Goal: Task Accomplishment & Management: Complete application form

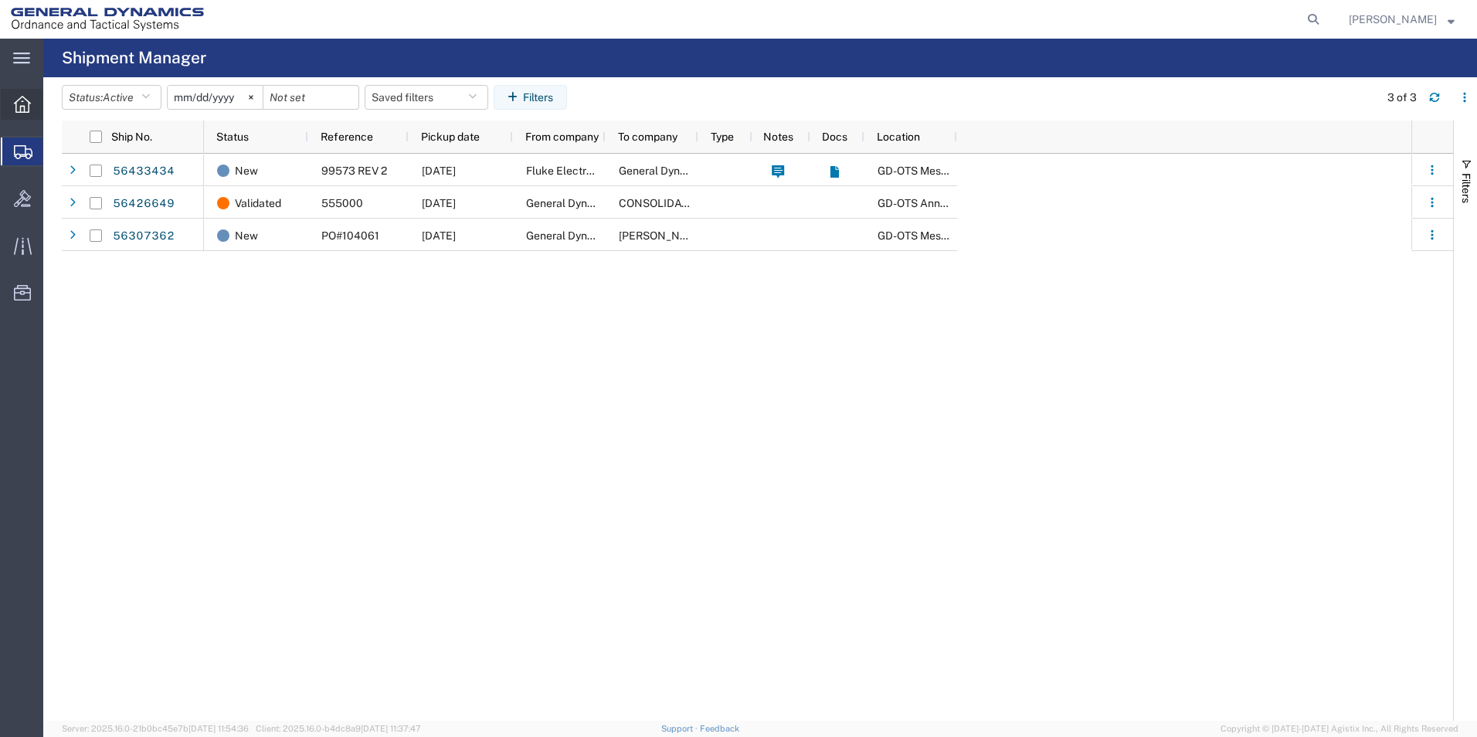
click at [18, 99] on icon at bounding box center [22, 104] width 17 height 17
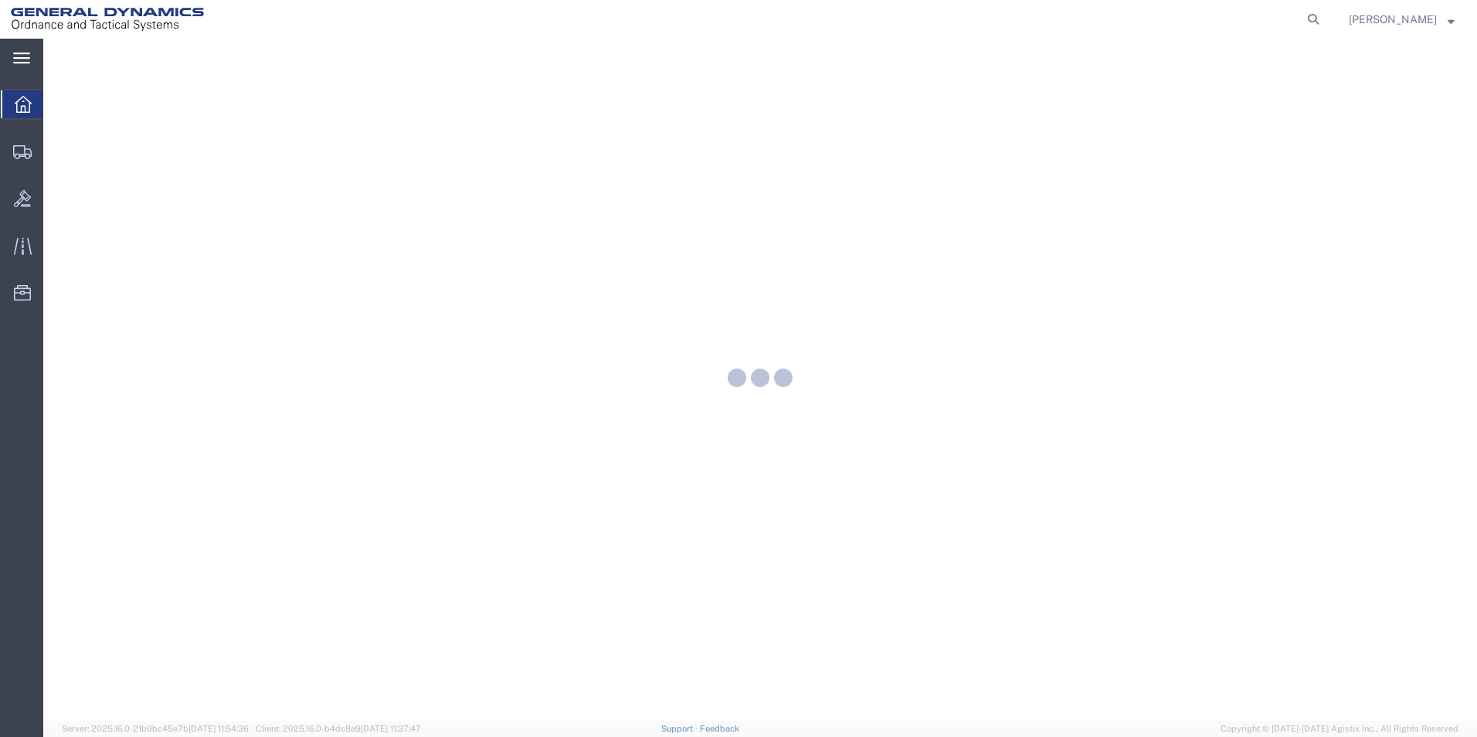
click at [20, 50] on svg-icon at bounding box center [21, 57] width 17 height 15
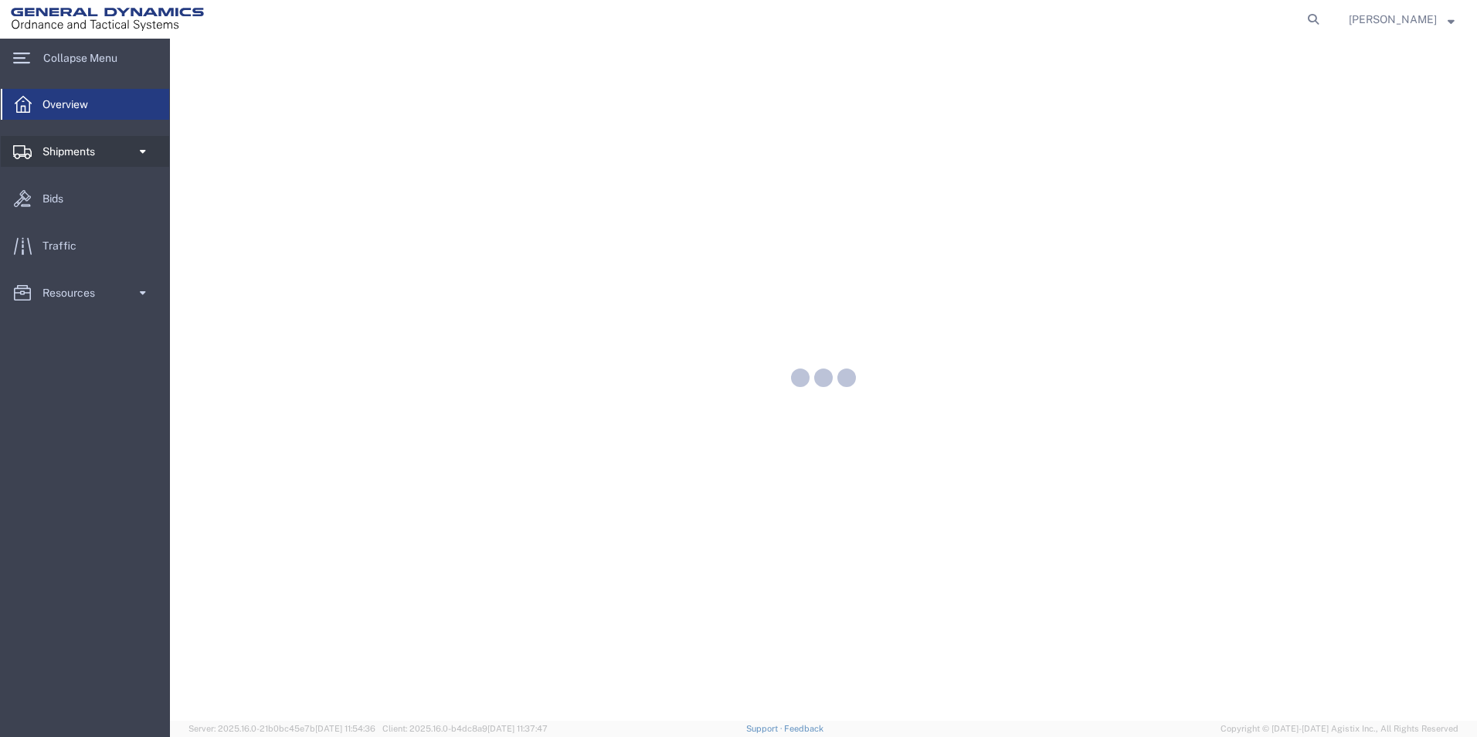
click at [134, 151] on link "Shipments" at bounding box center [85, 151] width 168 height 31
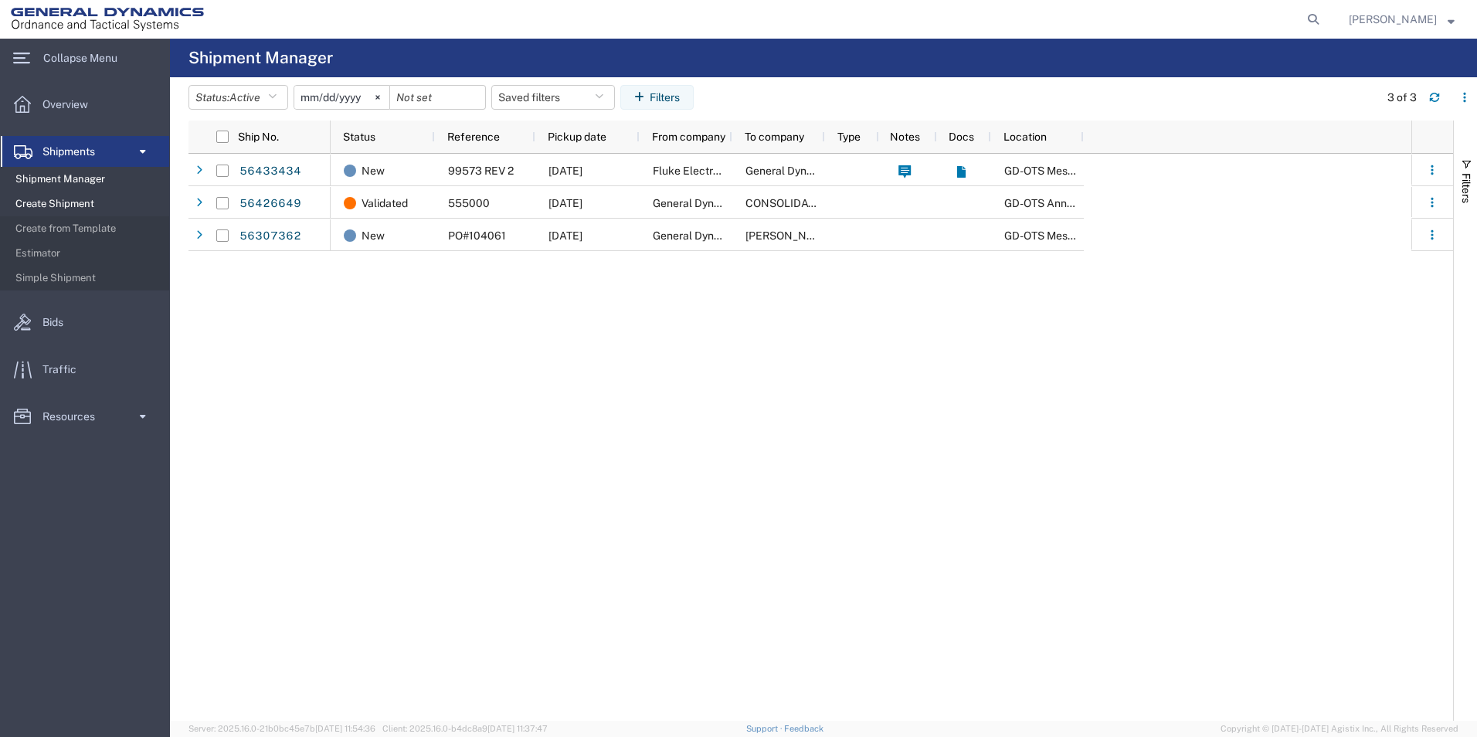
click at [115, 202] on span "Create Shipment" at bounding box center [86, 204] width 143 height 31
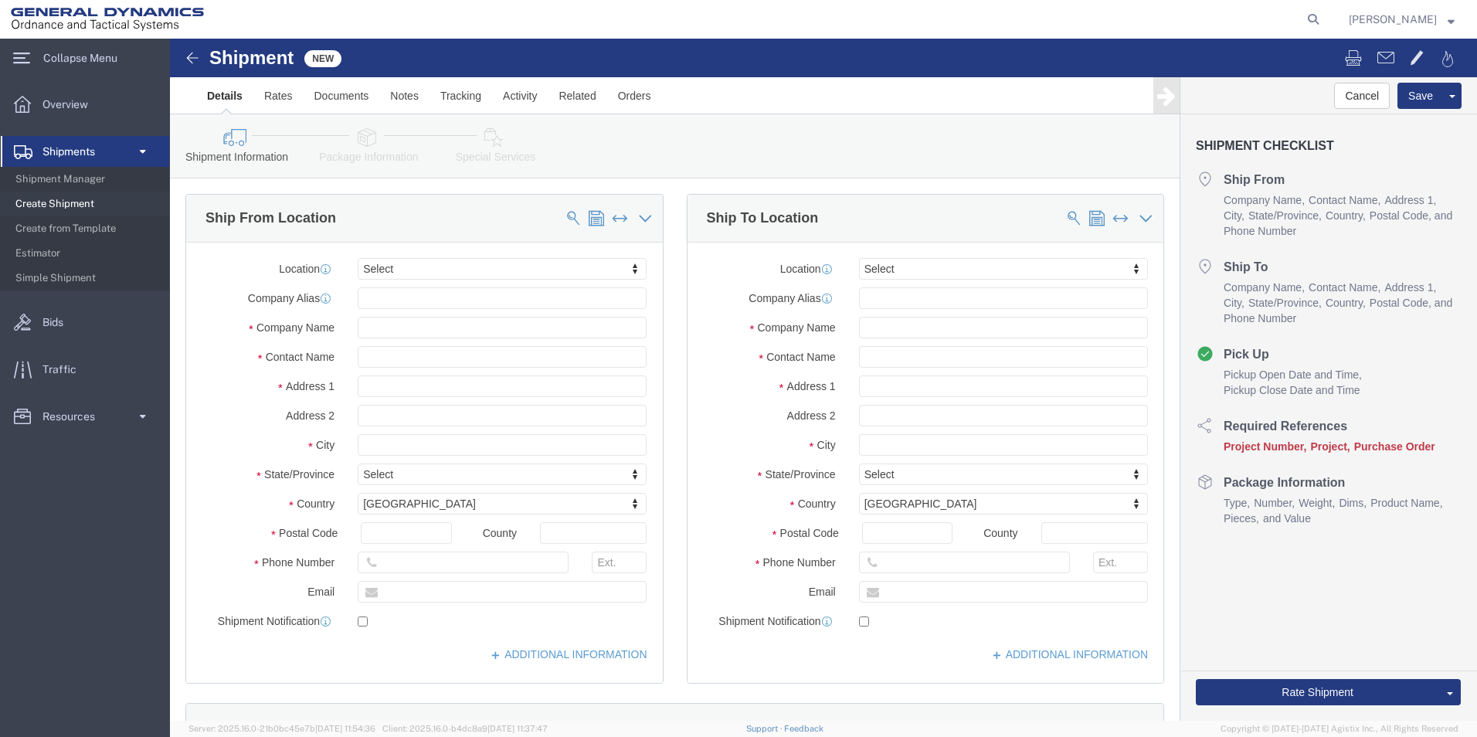
select select
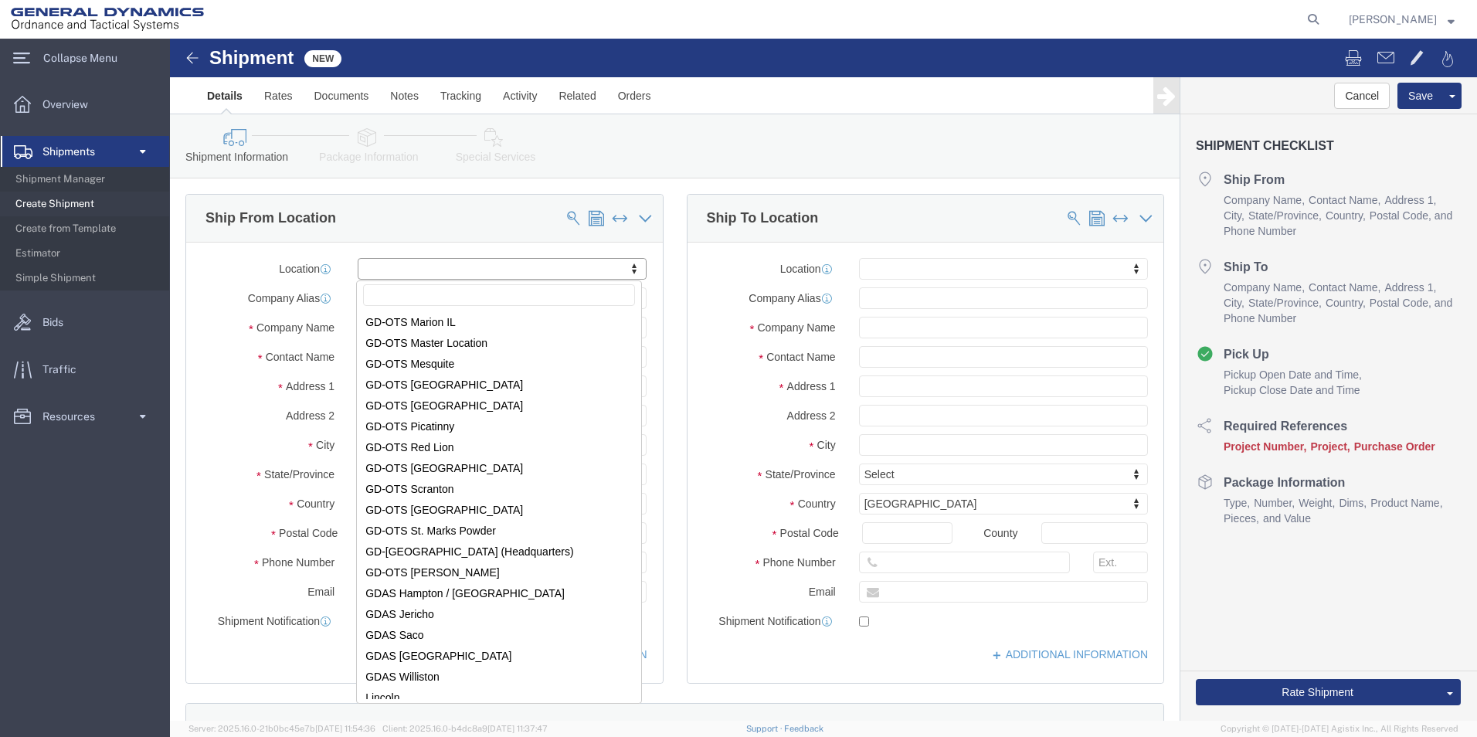
scroll to position [239, 0]
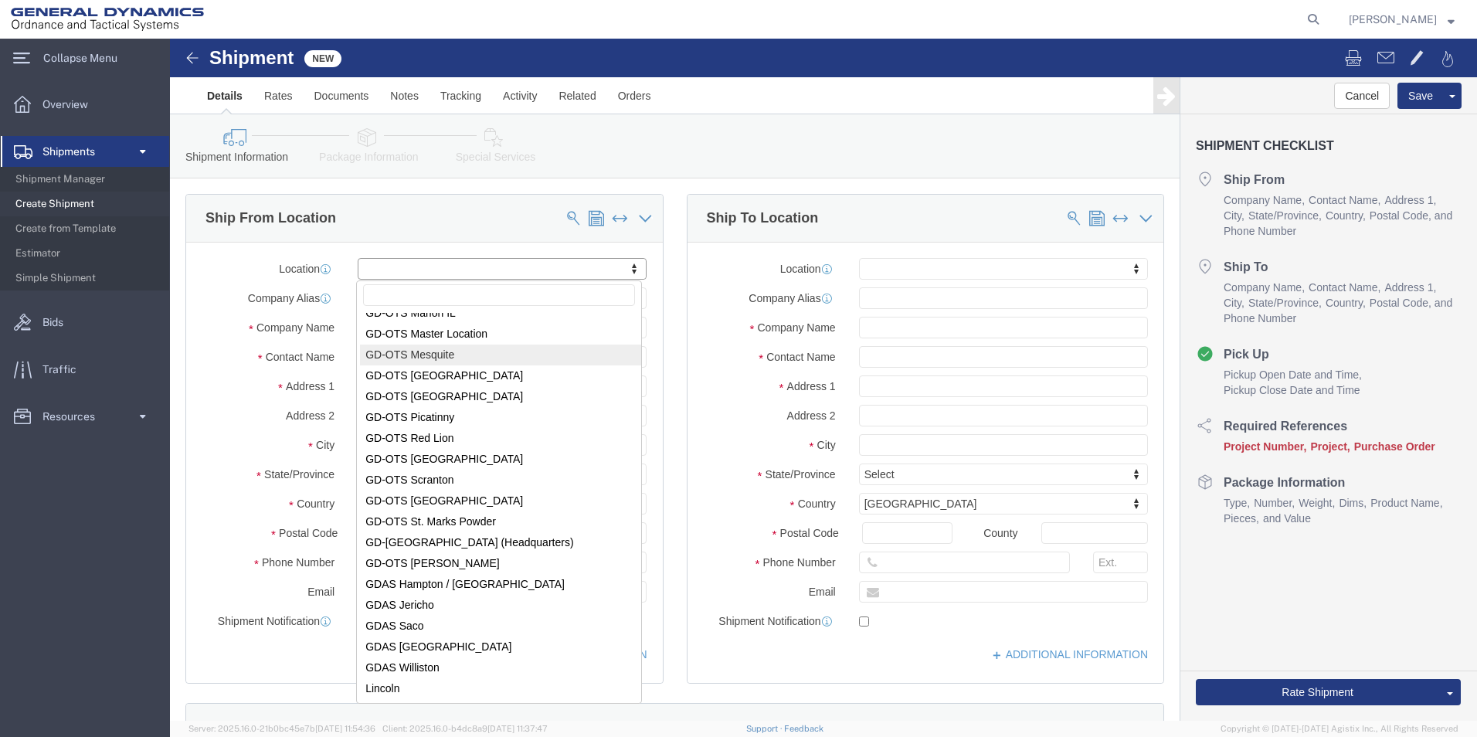
select select "64231"
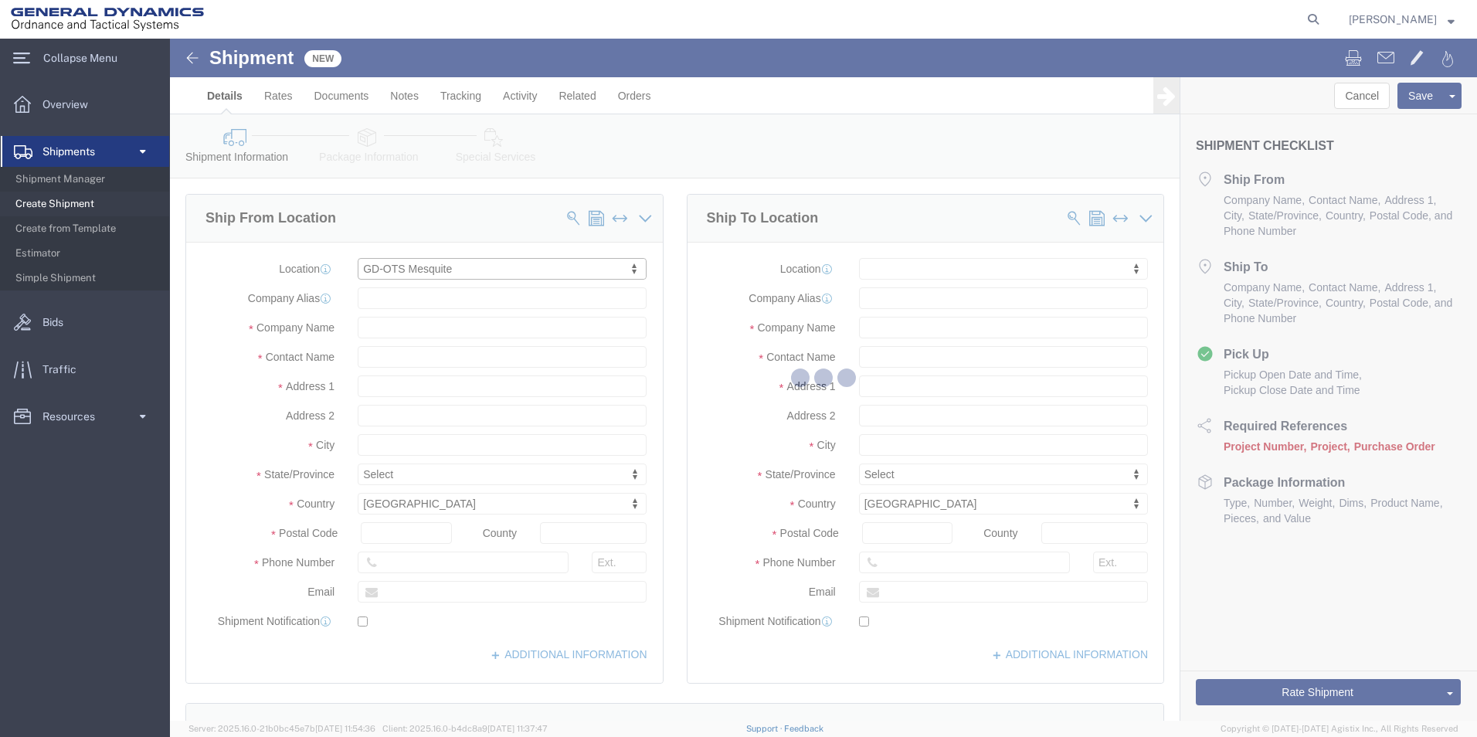
select select "[GEOGRAPHIC_DATA]"
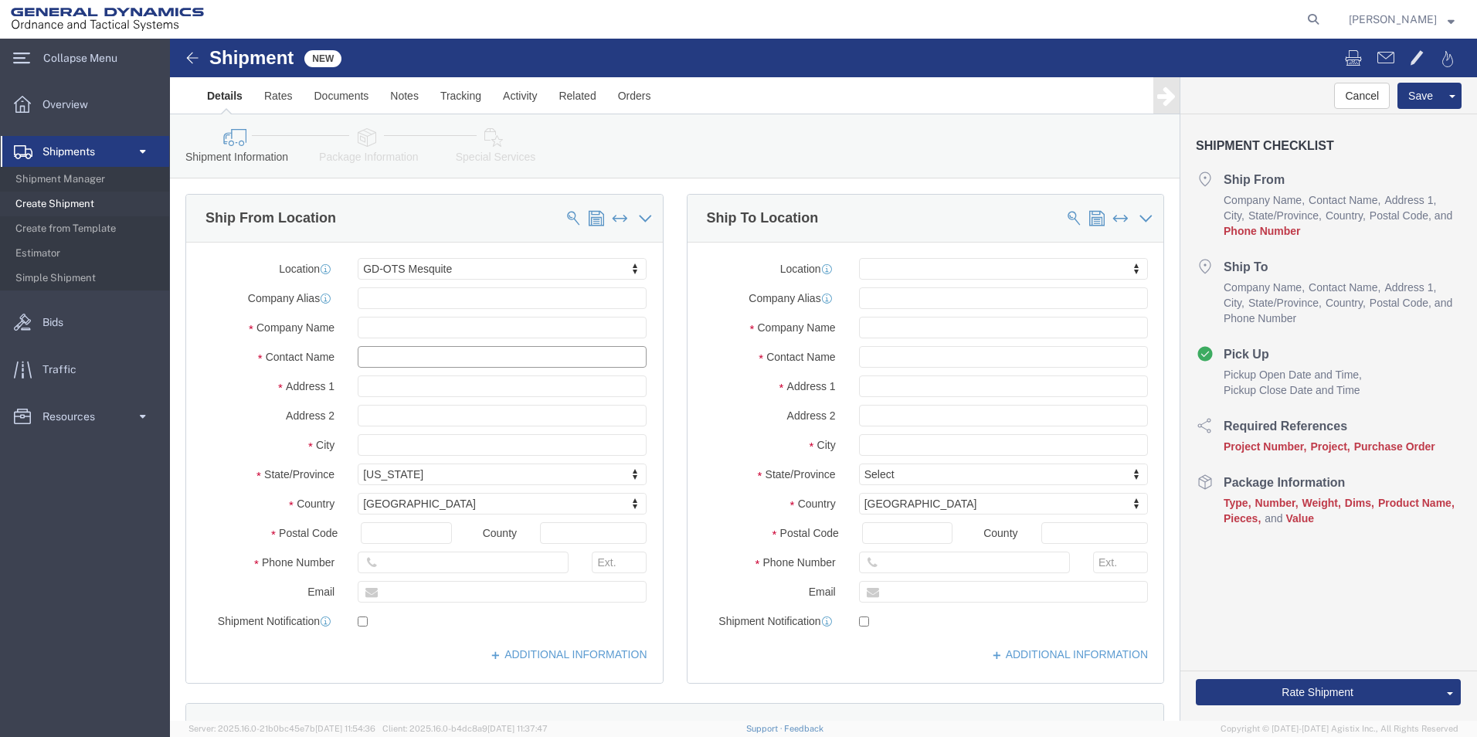
drag, startPoint x: 288, startPoint y: 320, endPoint x: 131, endPoint y: 319, distance: 157.6
click div "Contact Name"
click div "Please fix the following errors Ship From Location Location GD-OTS Mesquite My …"
drag, startPoint x: 285, startPoint y: 319, endPoint x: 152, endPoint y: 321, distance: 132.9
click div "Contact Name"
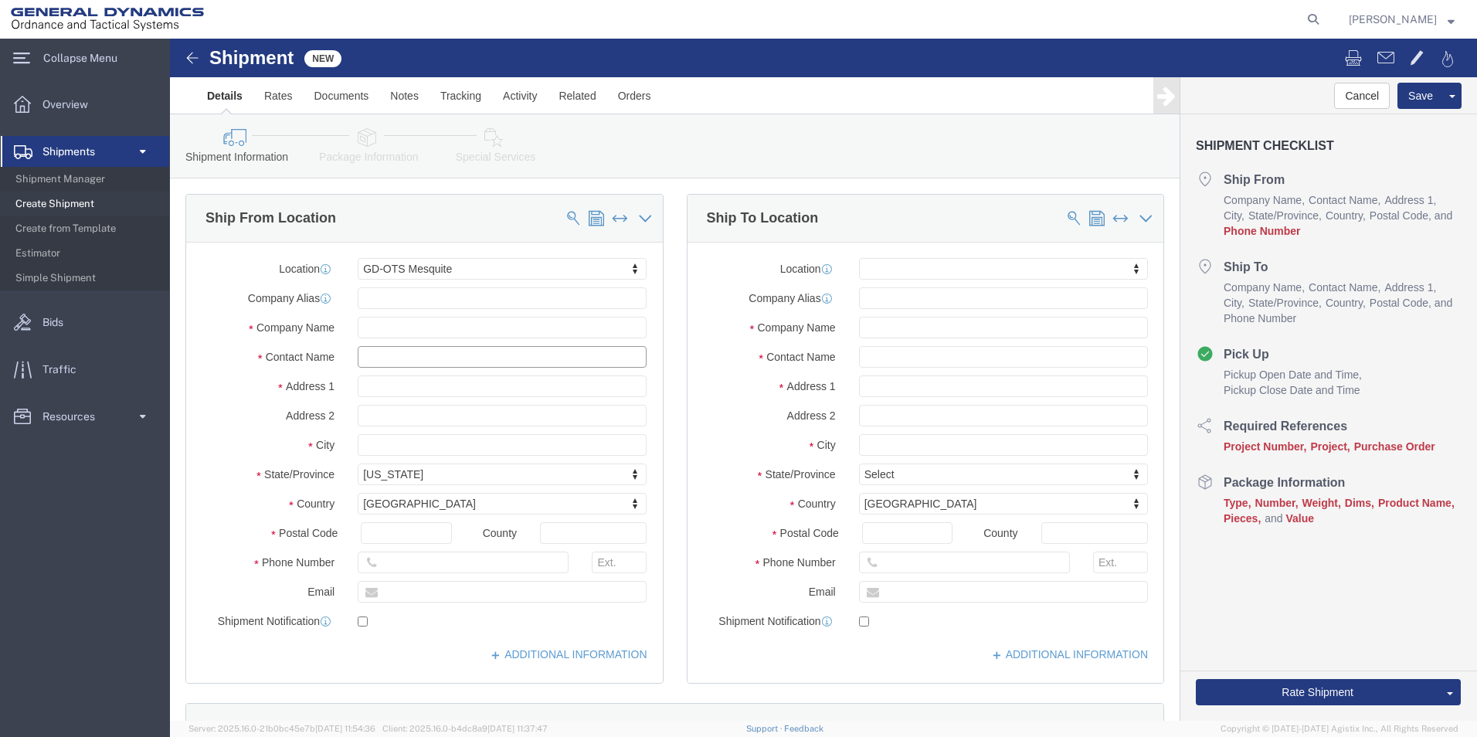
type input "[PERSON_NAME]"
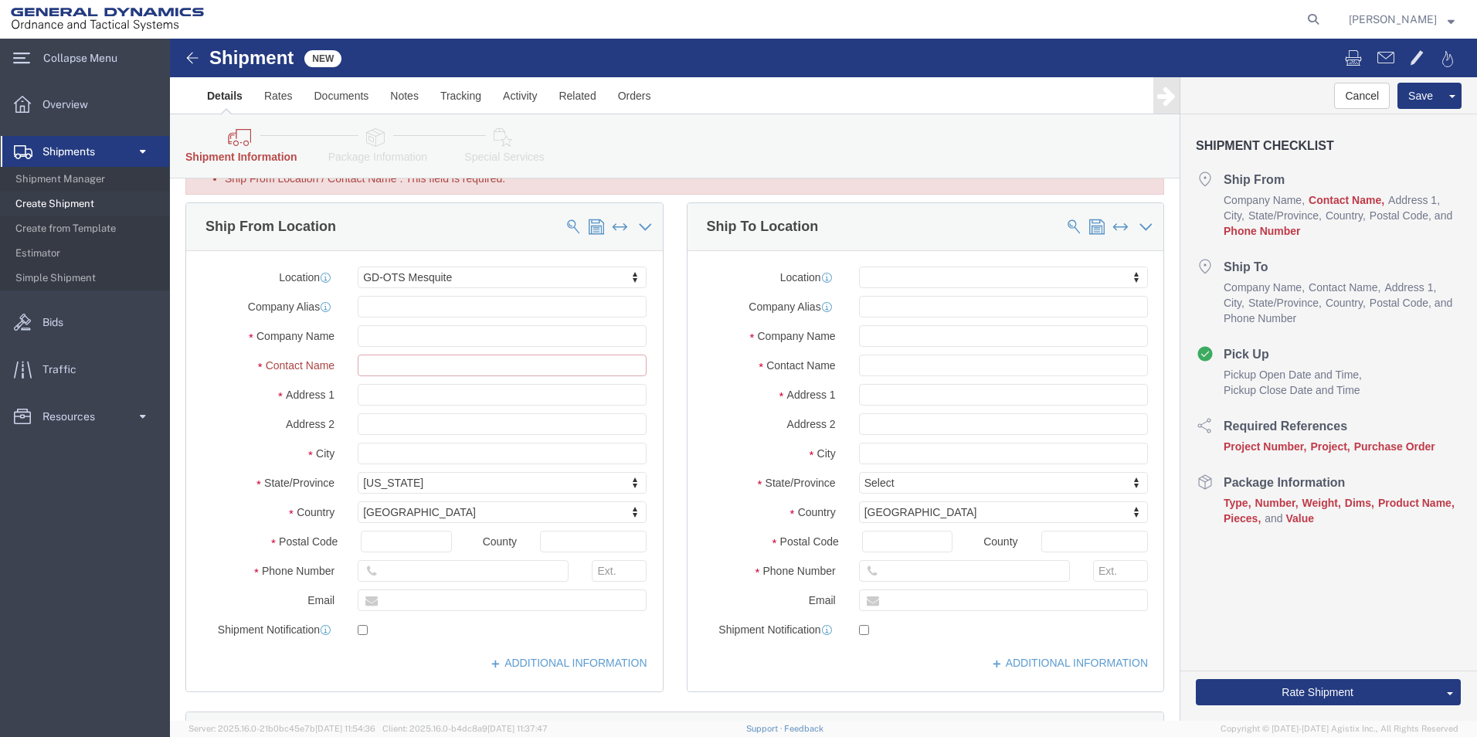
scroll to position [232, 0]
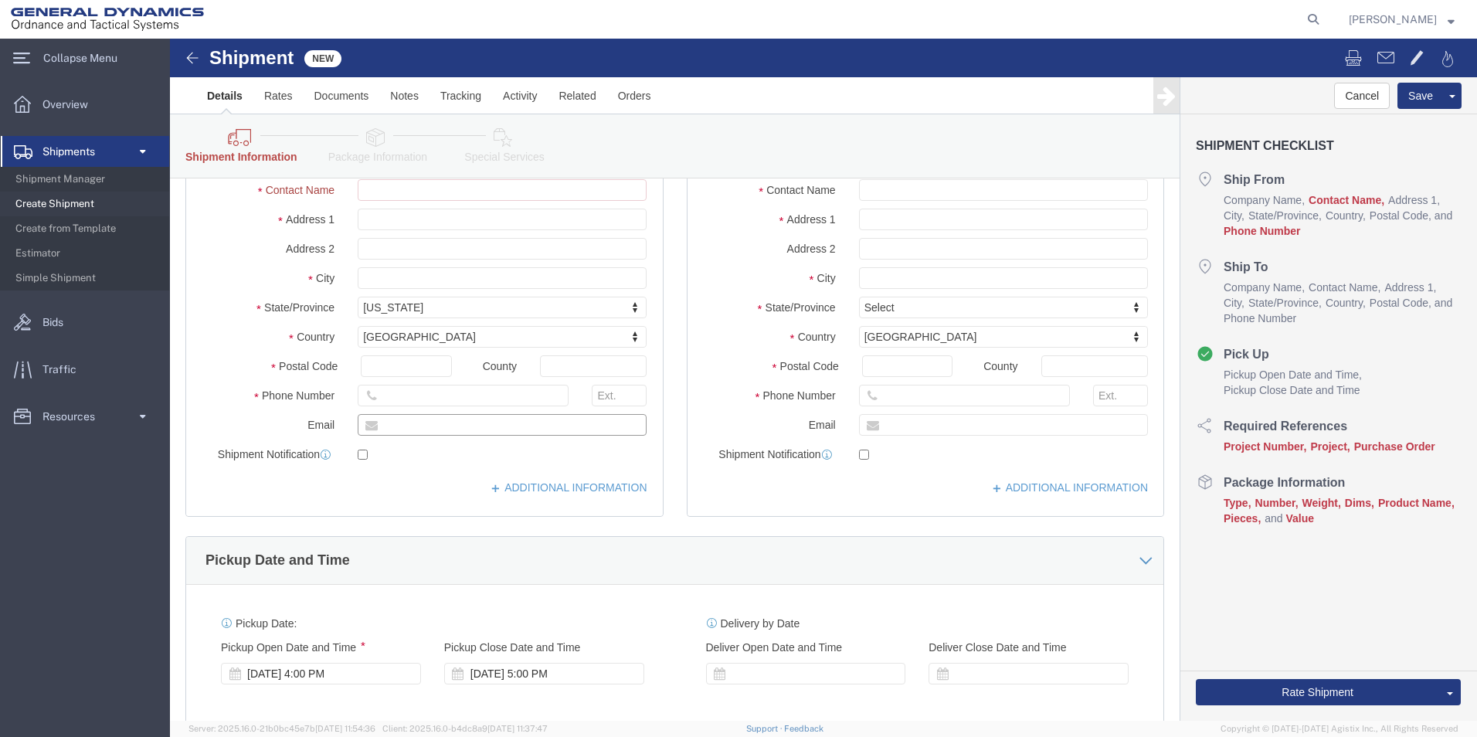
drag, startPoint x: 359, startPoint y: 389, endPoint x: 140, endPoint y: 387, distance: 219.4
click div "Email"
drag, startPoint x: 307, startPoint y: 399, endPoint x: 355, endPoint y: 413, distance: 50.4
click div "Location GD-OTS Mesquite My Profile Location GD-OTS [GEOGRAPHIC_DATA] (Commerce…"
drag, startPoint x: 355, startPoint y: 392, endPoint x: 175, endPoint y: 385, distance: 180.1
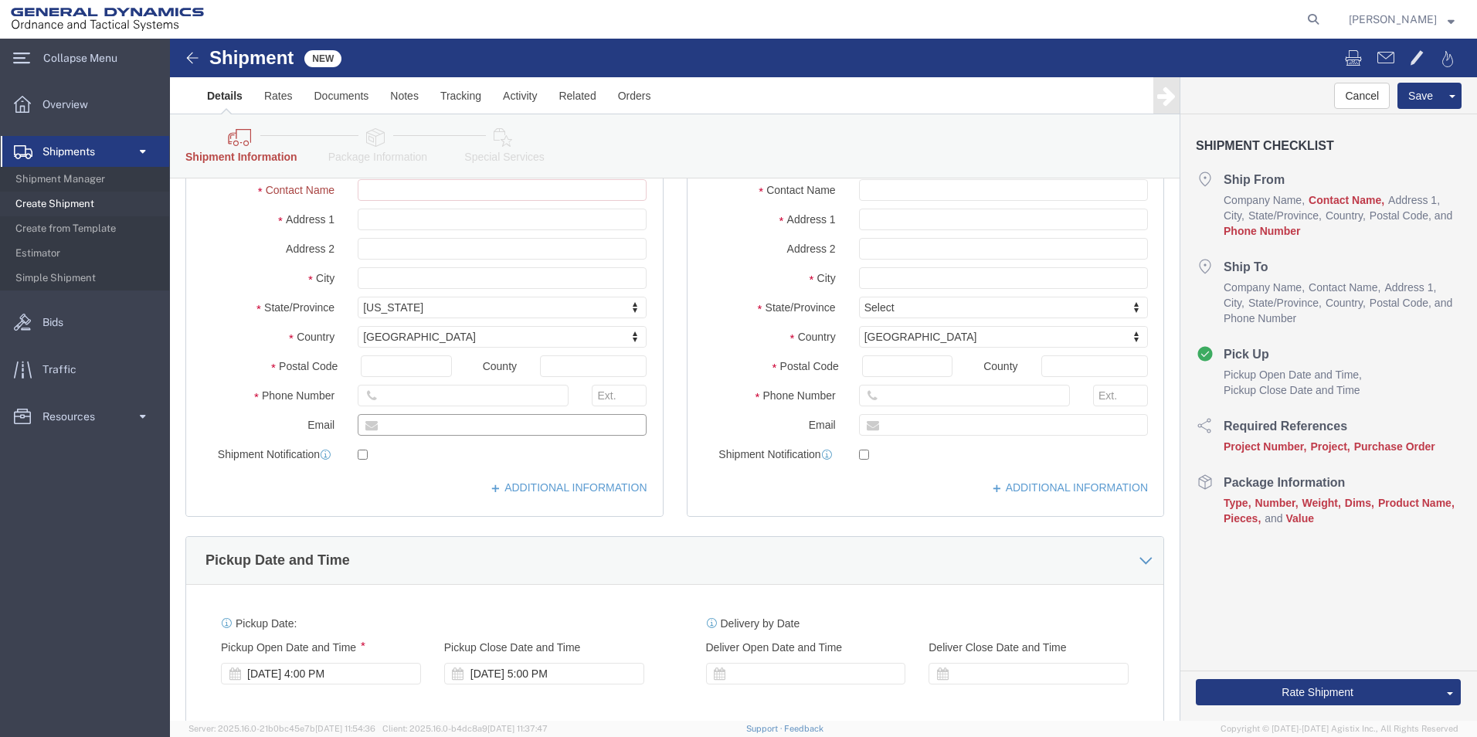
click div
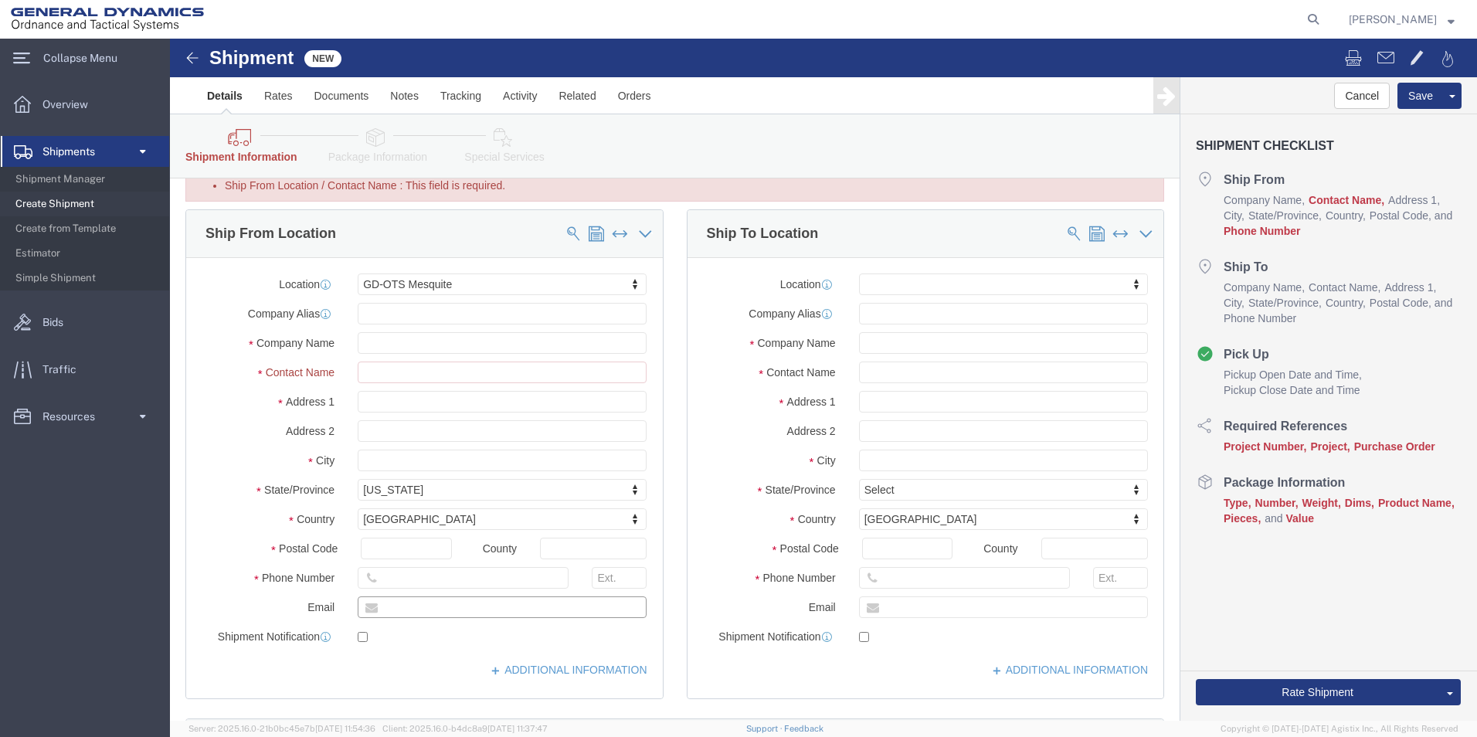
scroll to position [77, 0]
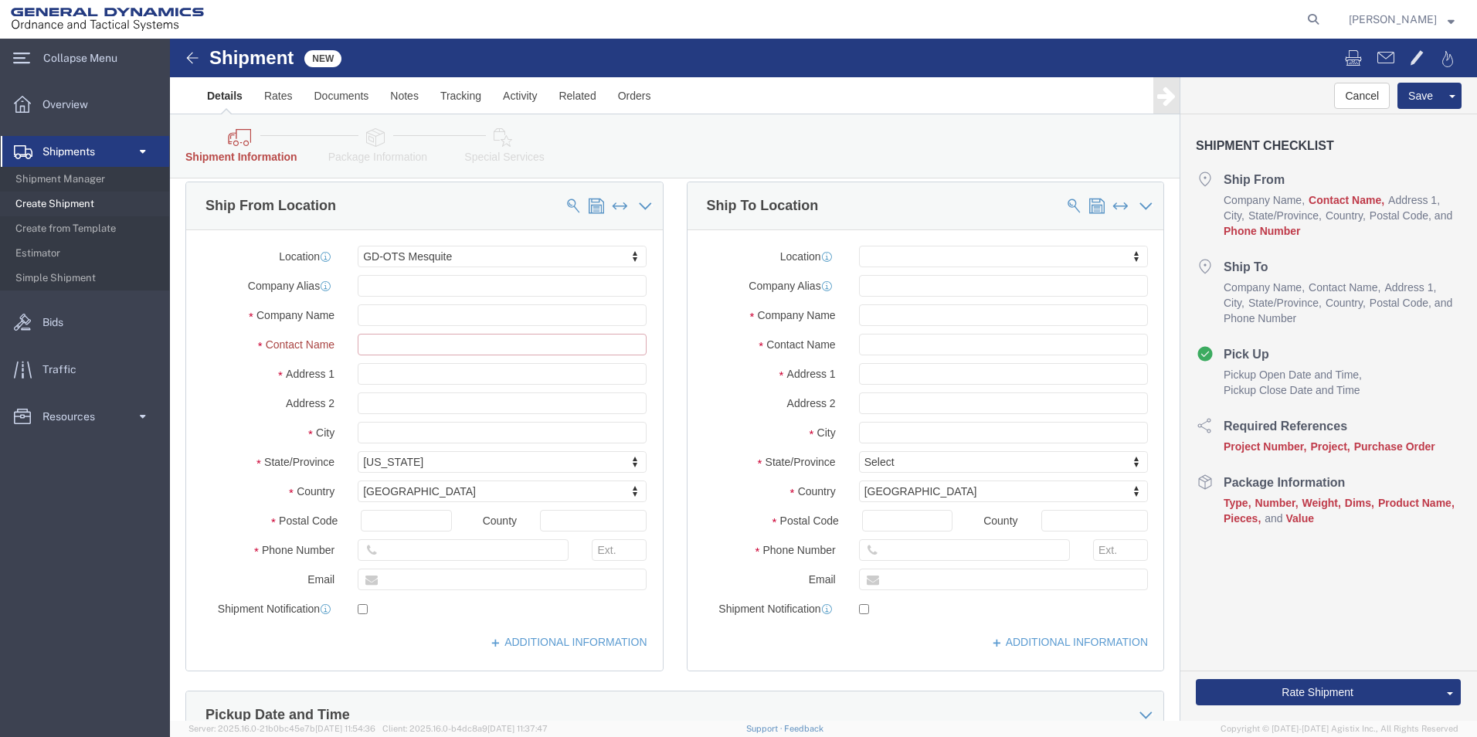
click input "Ship From Location / Contact Name : This field is required."
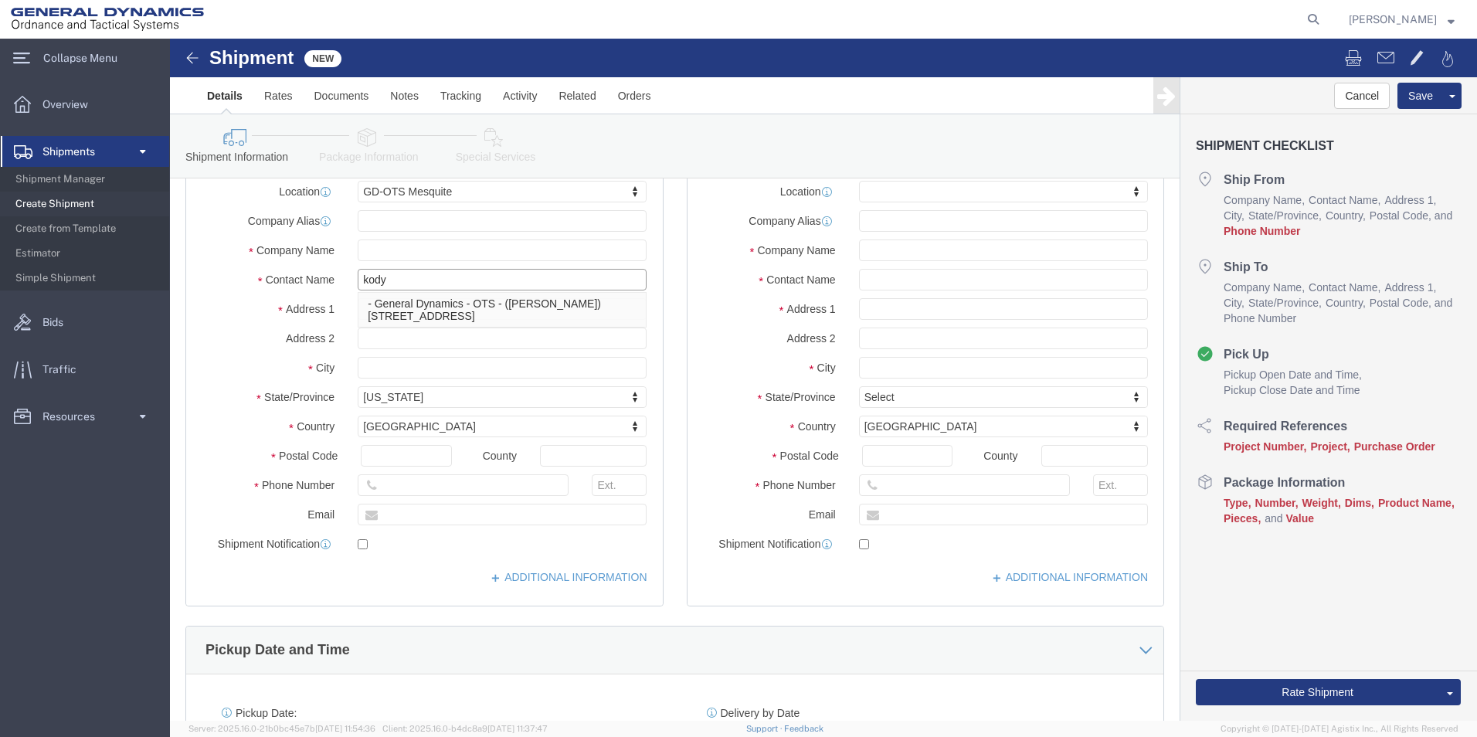
type input "kody"
click p "- General Dynamics - OTS - ([PERSON_NAME]) 19850 IH 635, [GEOGRAPHIC_DATA], [GE…"
select select
select select "[GEOGRAPHIC_DATA]"
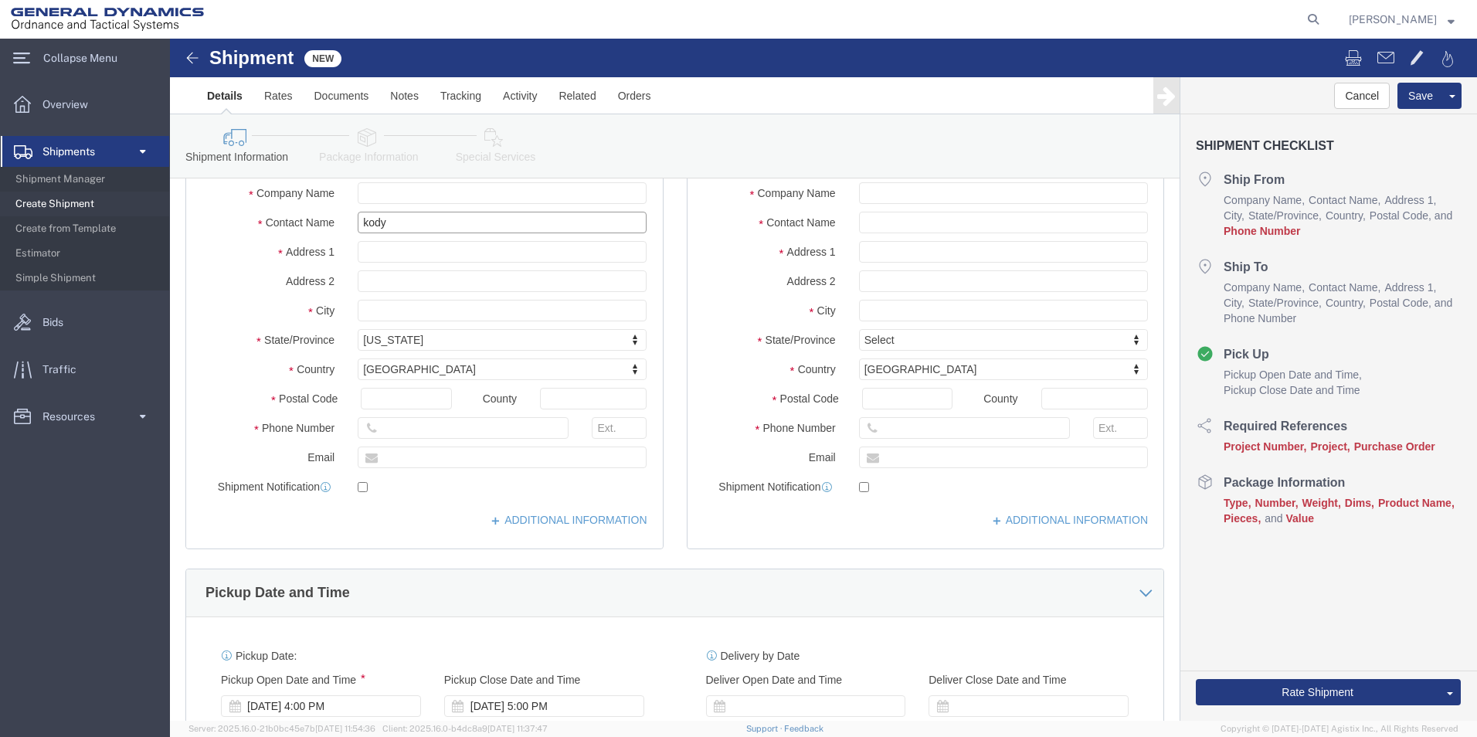
scroll to position [155, 0]
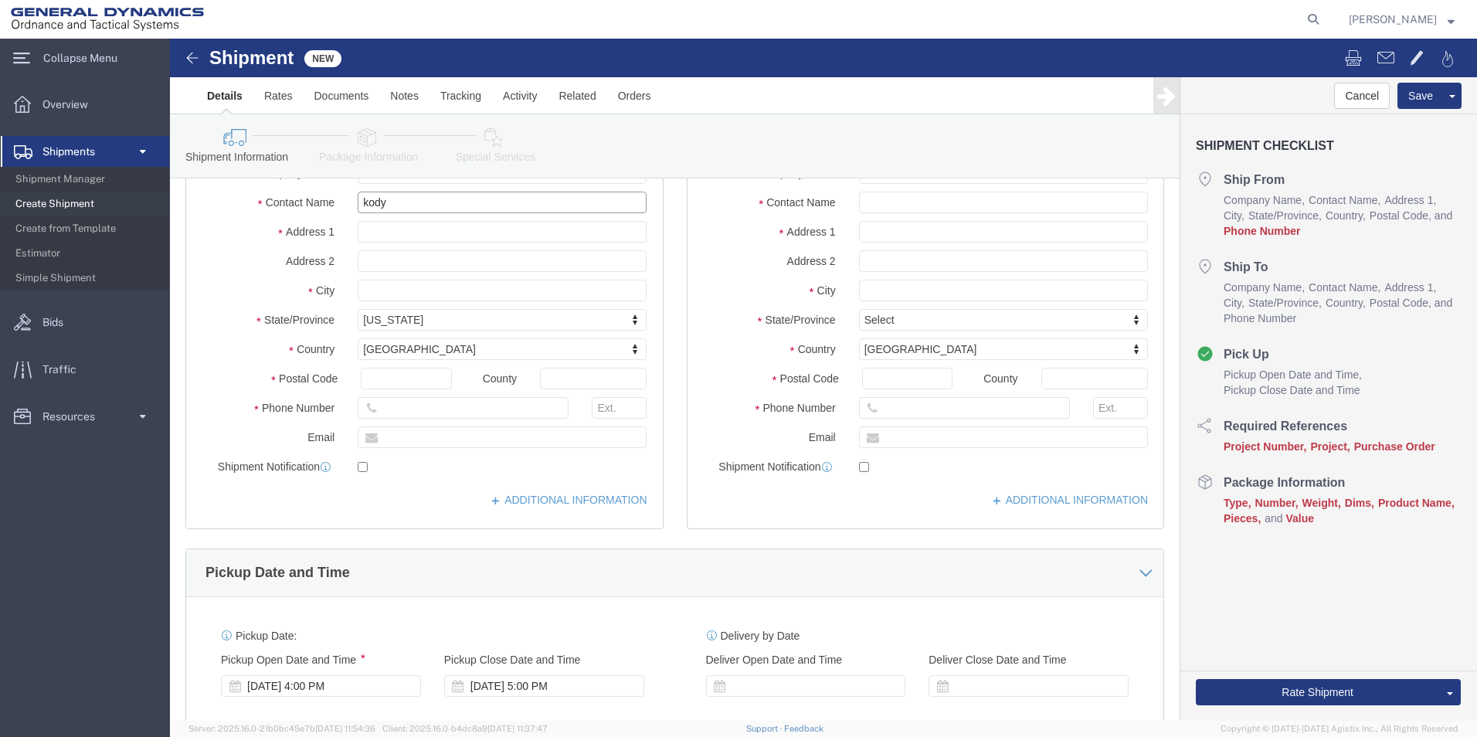
type input "[PERSON_NAME]"
click input "text"
type input "4693676554"
click input "text"
click div "ADDITIONAL INFORMATION"
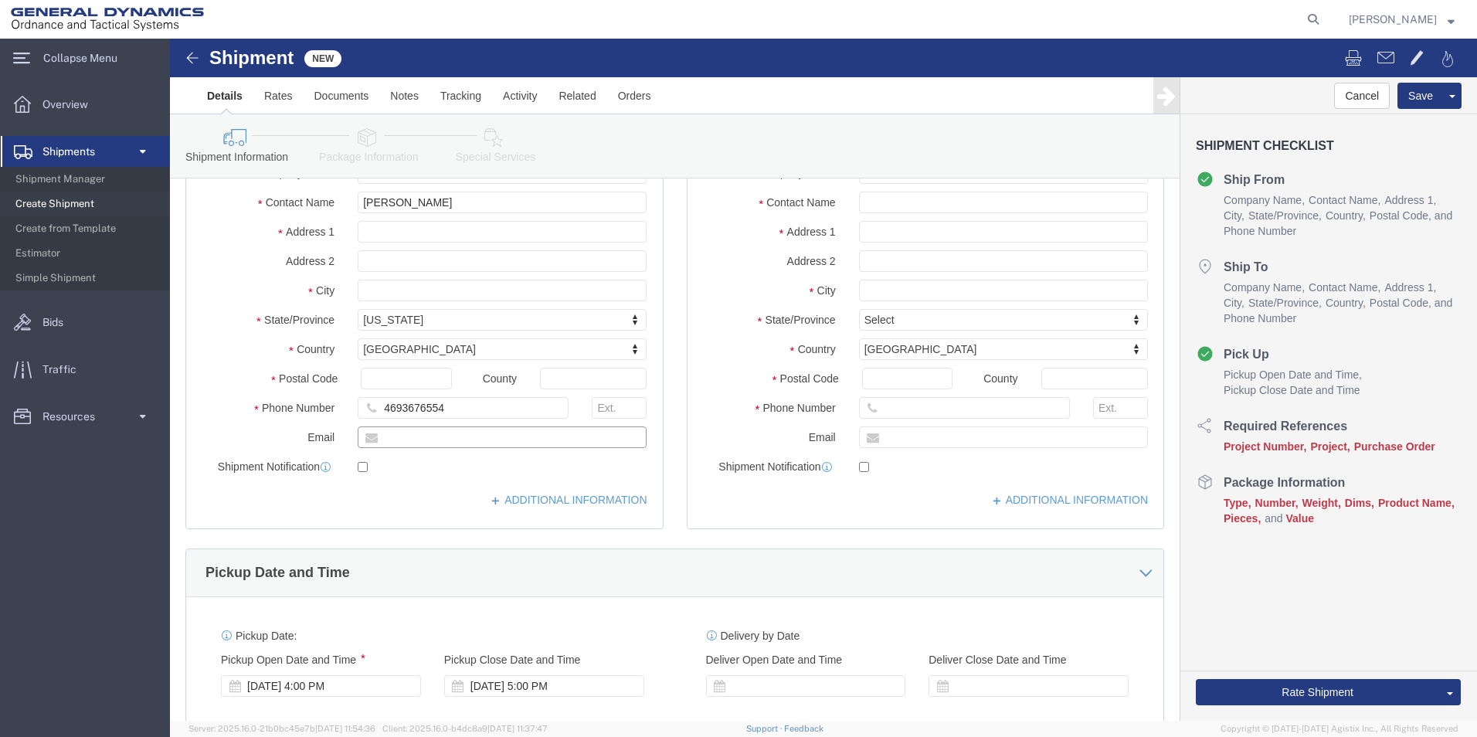
click input "text"
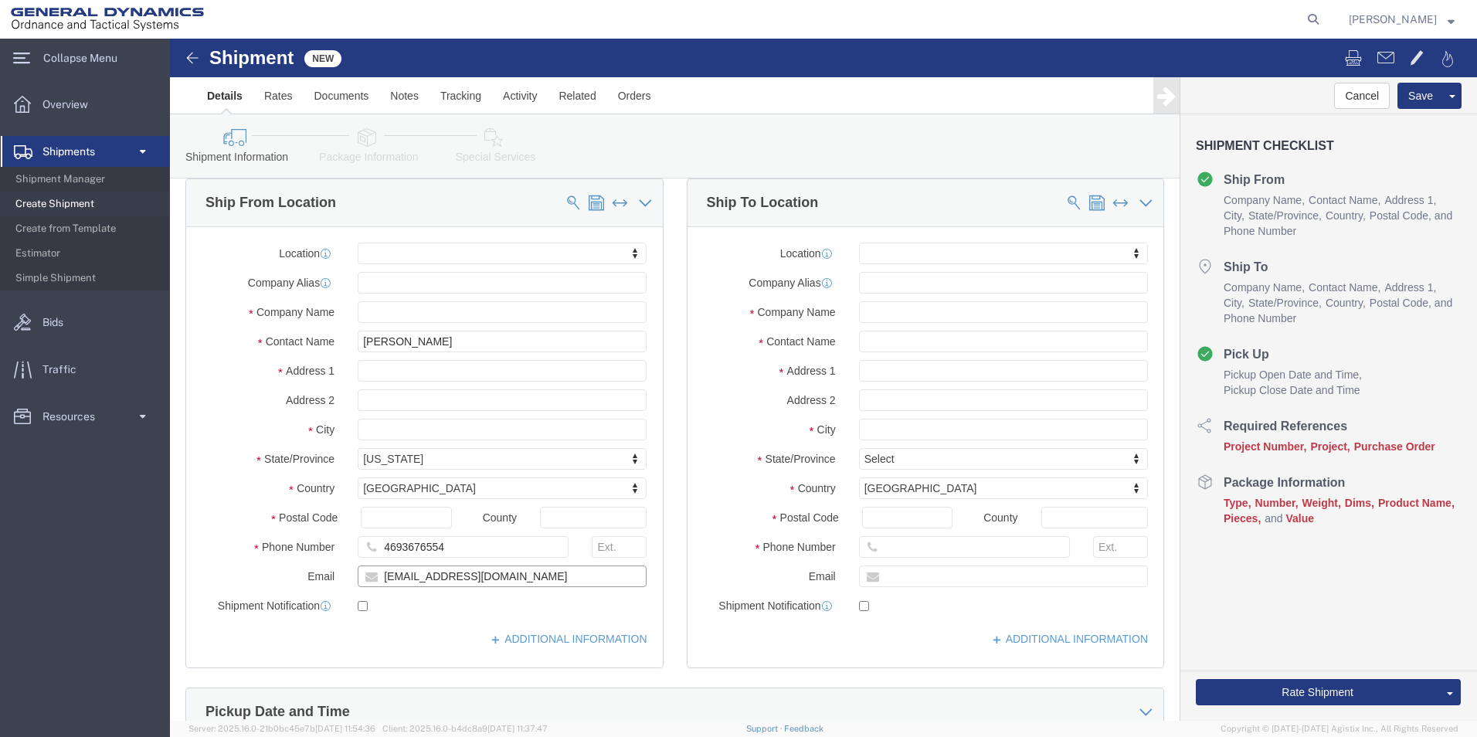
scroll to position [0, 0]
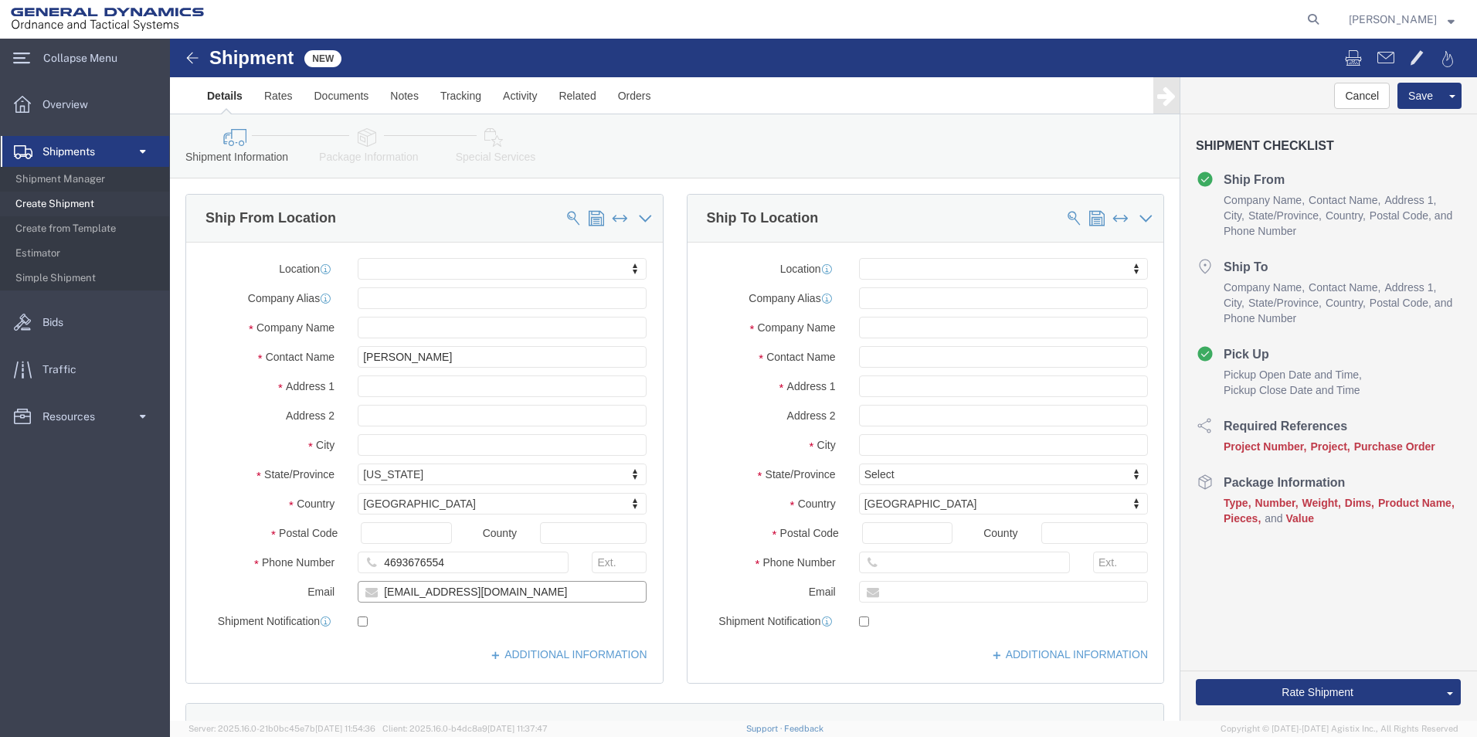
type input "[EMAIL_ADDRESS][DOMAIN_NAME]"
click input "text"
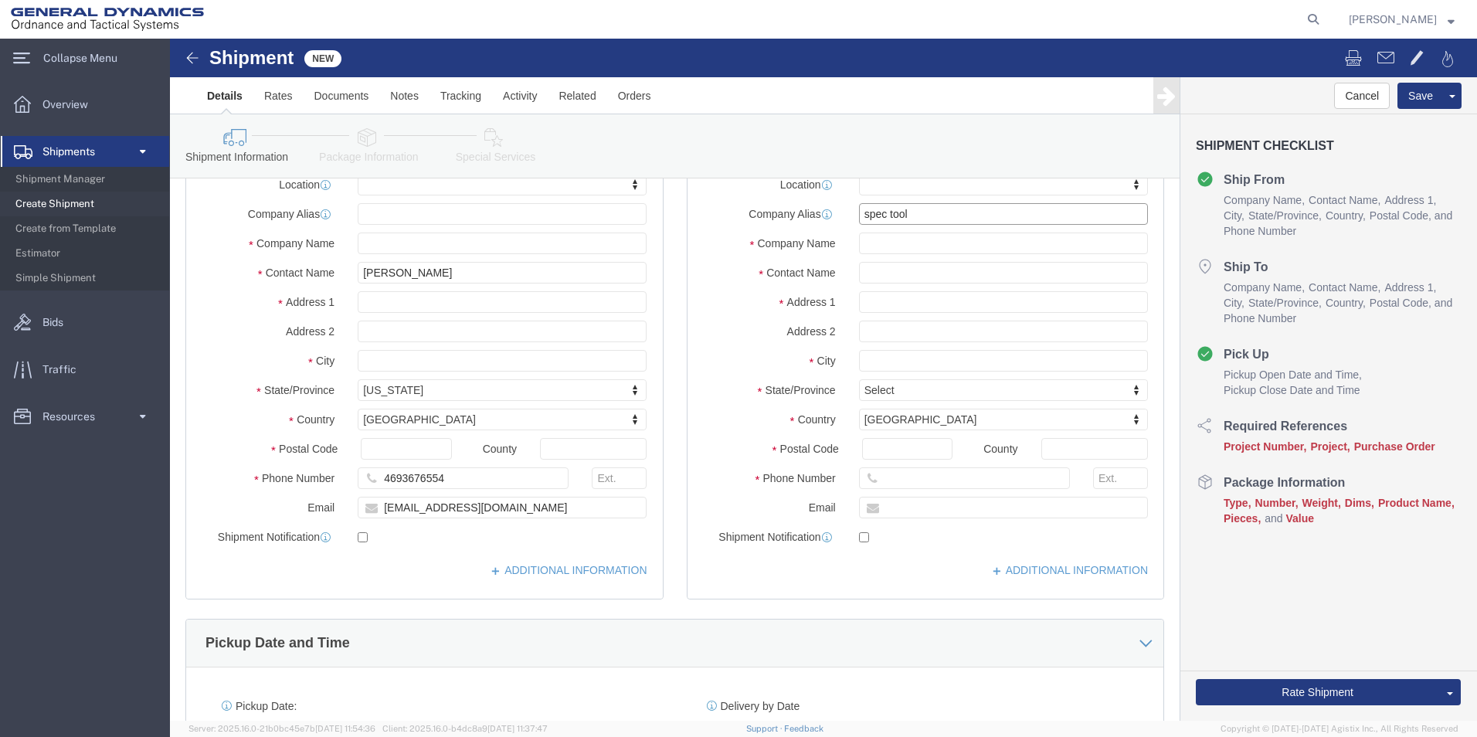
scroll to position [77, 0]
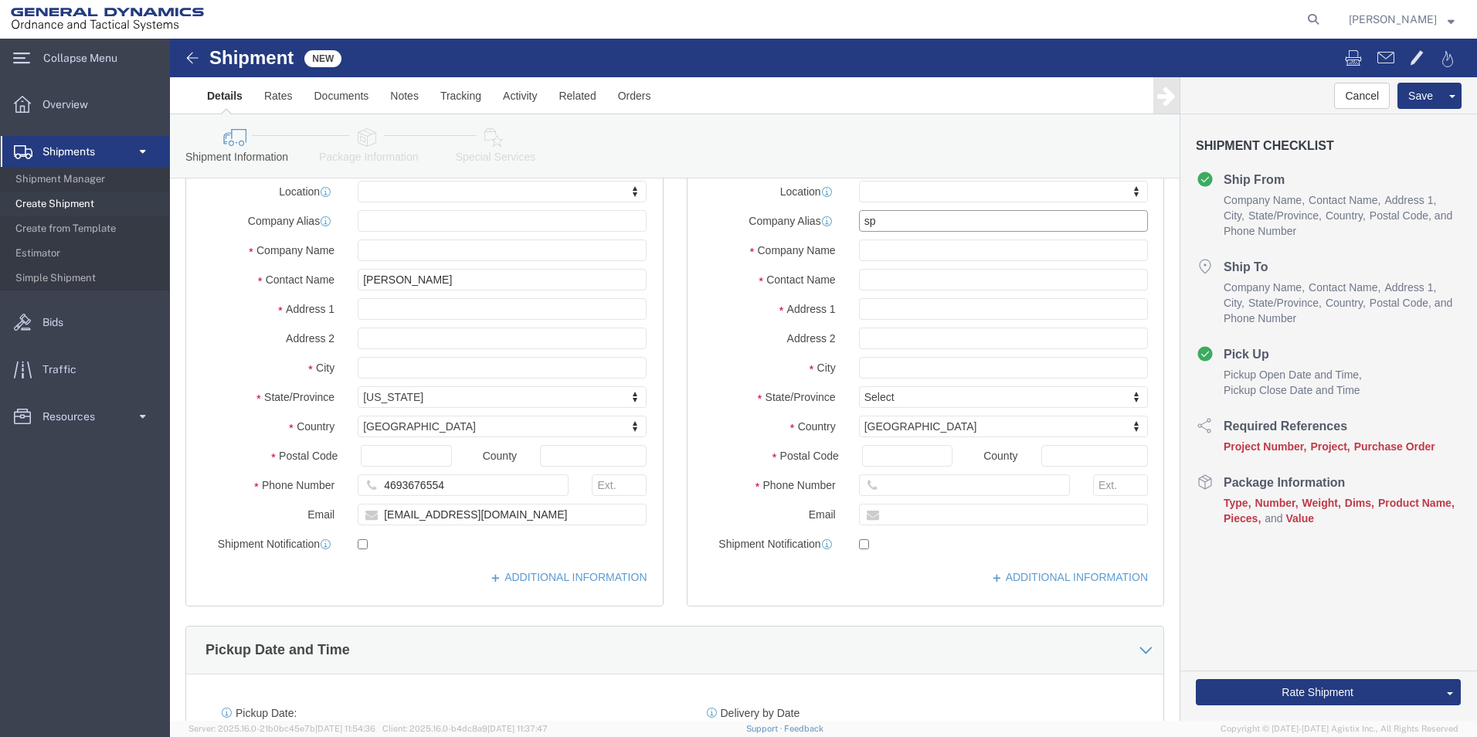
type input "s"
click input "text"
type input "spec"
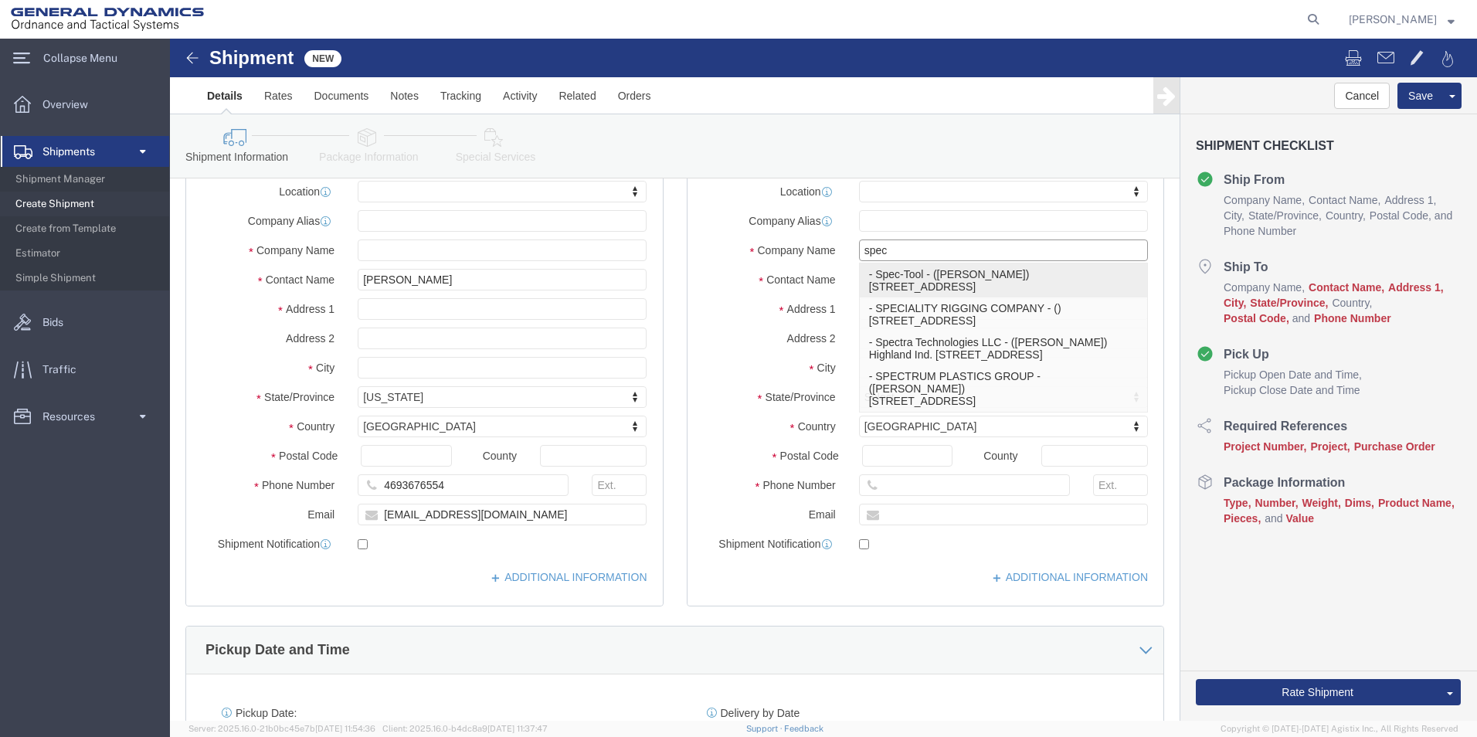
click p "- Spec-Tool - ([PERSON_NAME]) [STREET_ADDRESS]"
select select "MI"
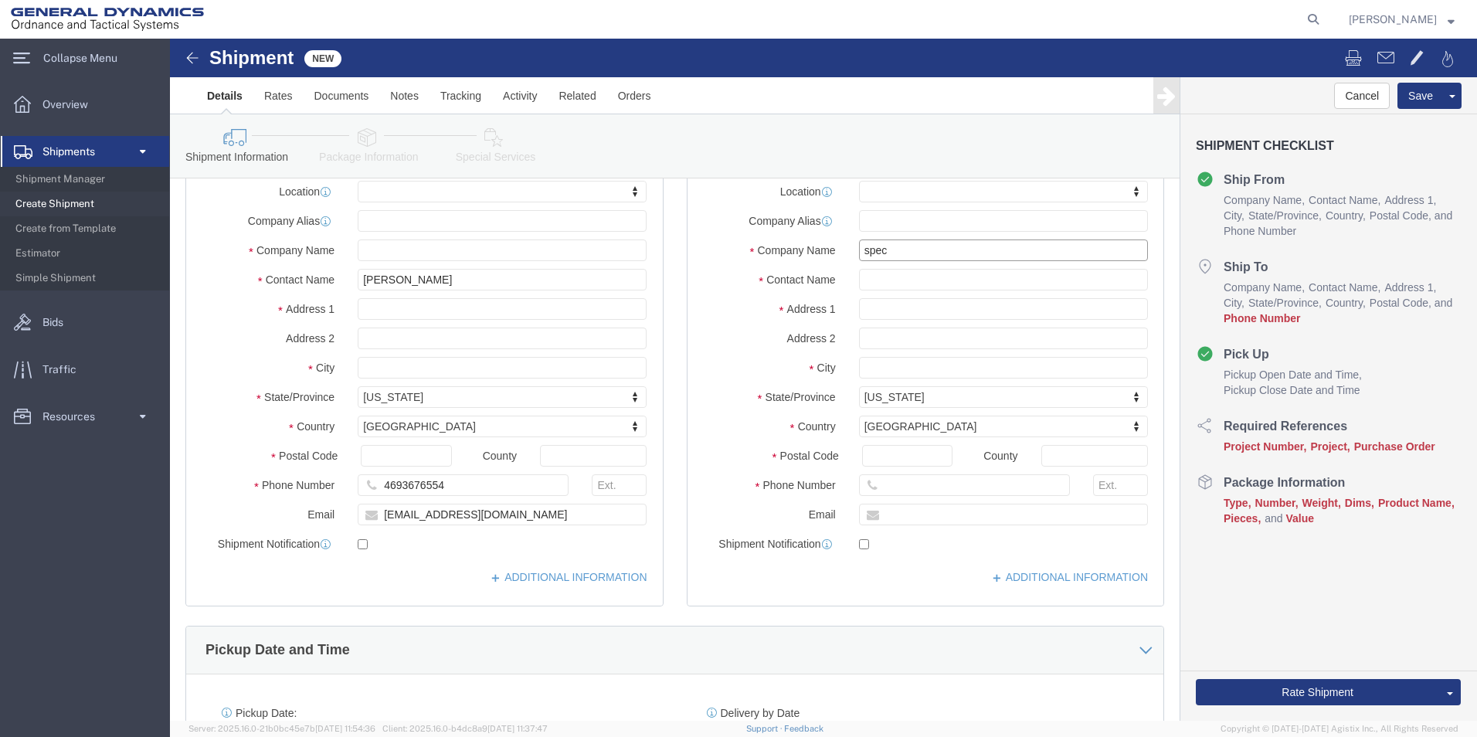
type input "Spec-Tool"
drag, startPoint x: 756, startPoint y: 240, endPoint x: 627, endPoint y: 239, distance: 129.0
click div "Contact Name"
type input "[PERSON_NAME]"
type input "t"
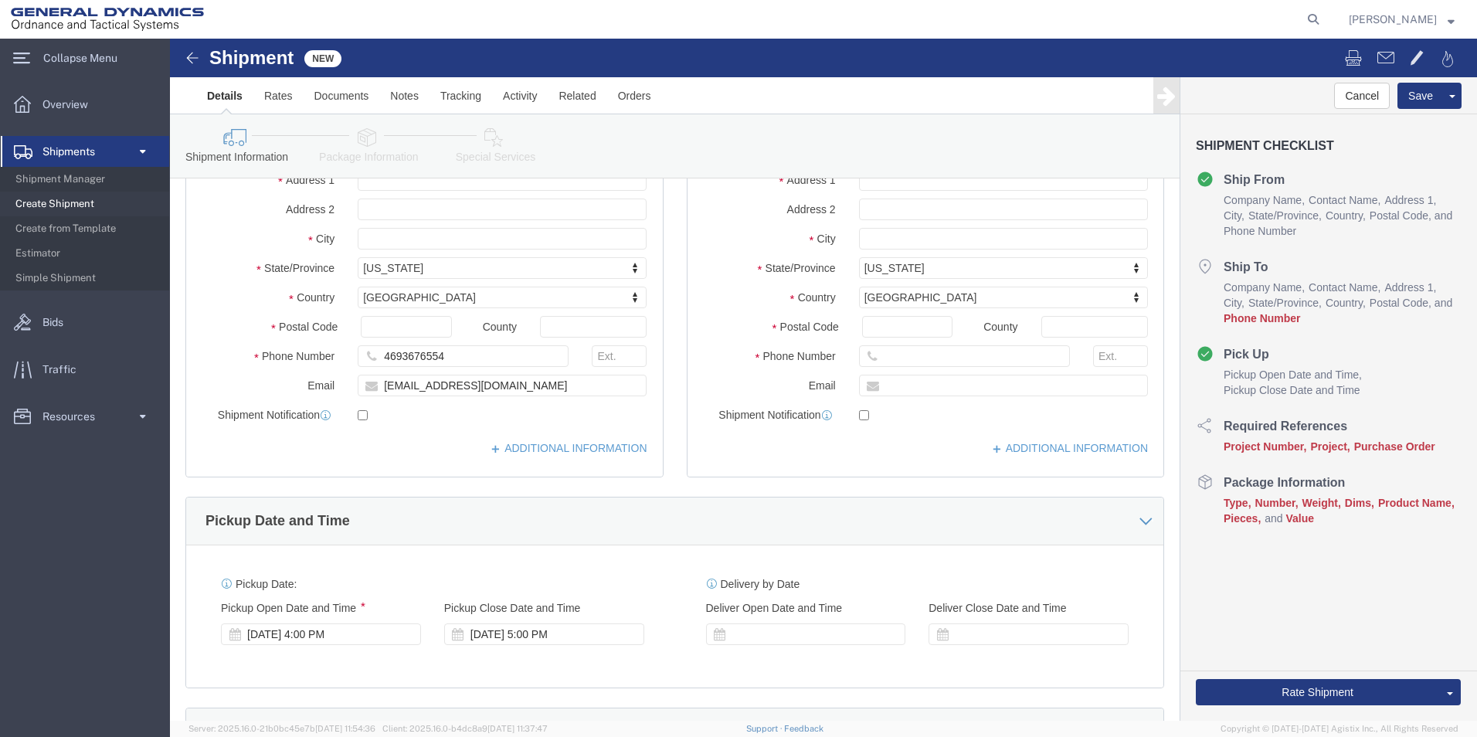
scroll to position [232, 0]
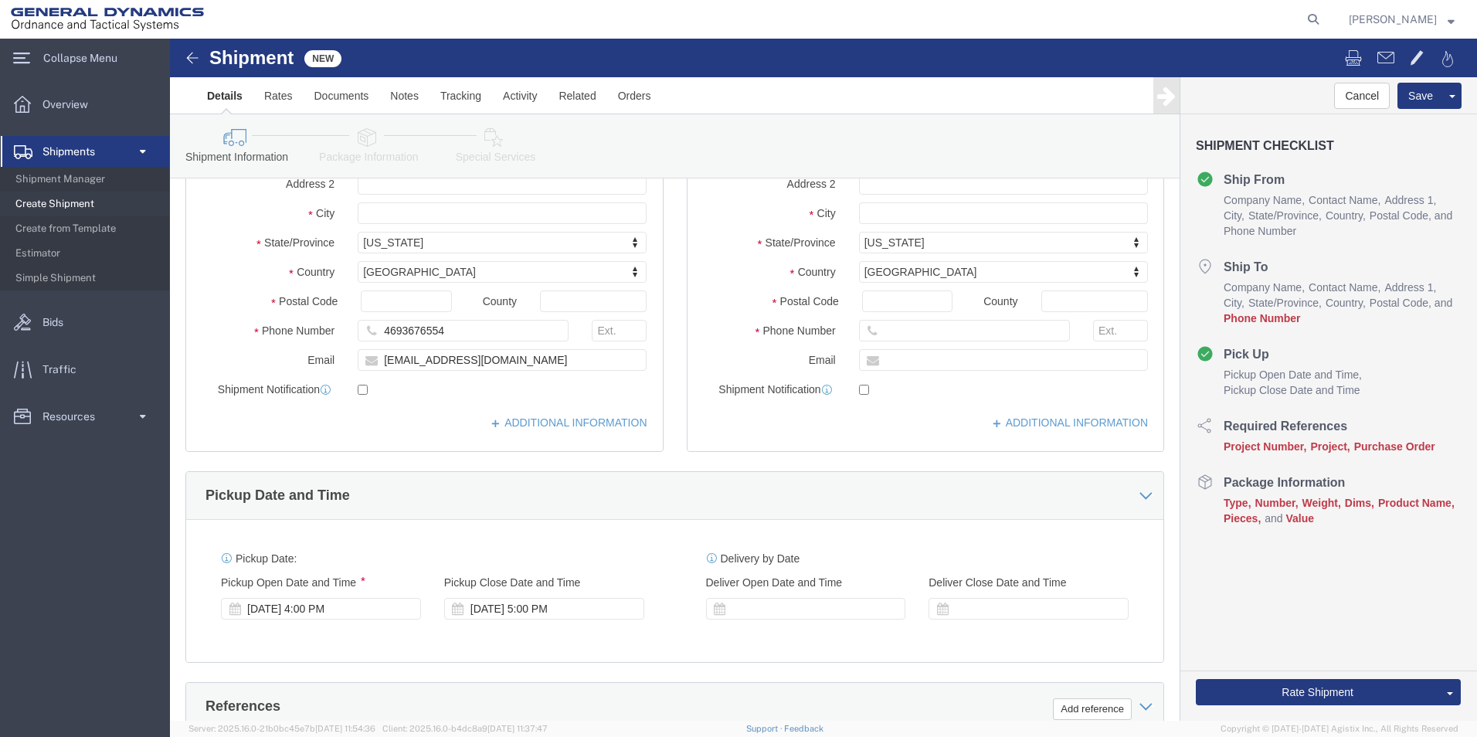
type input "[PERSON_NAME]"
drag, startPoint x: 744, startPoint y: 288, endPoint x: 782, endPoint y: 293, distance: 38.1
click input "text"
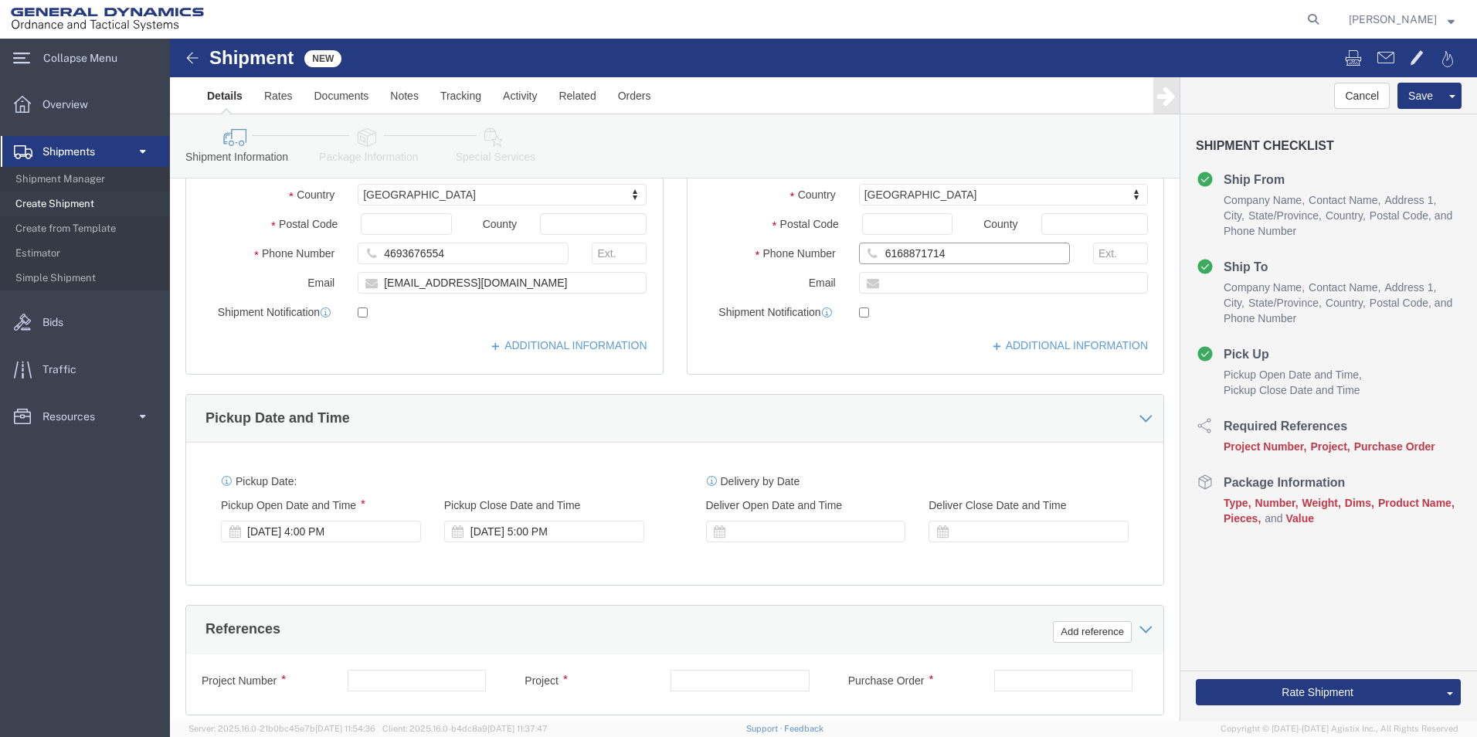
type input "6168871714"
click div "Location My Profile Location GD-OTS [GEOGRAPHIC_DATA] (Commerce) GD-OTS [GEOGRA…"
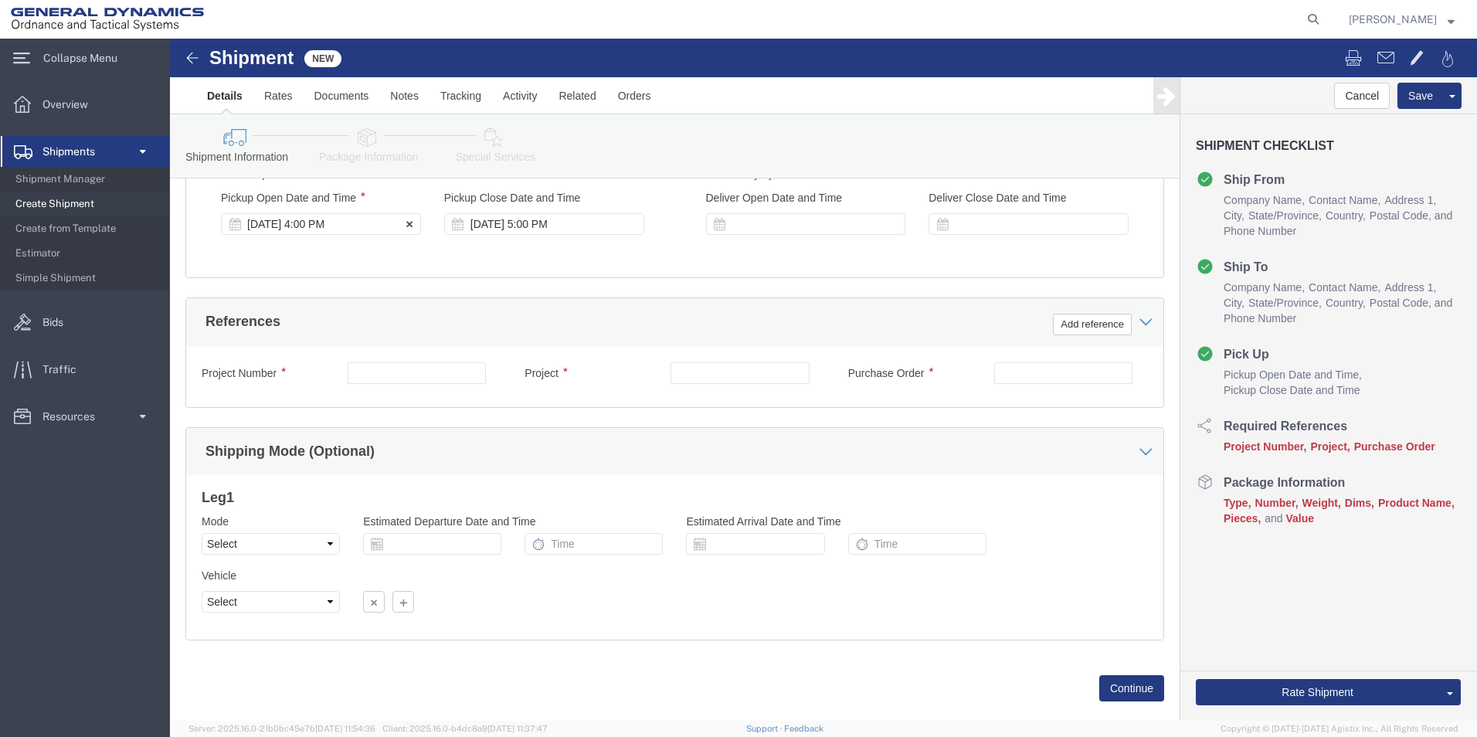
scroll to position [567, 0]
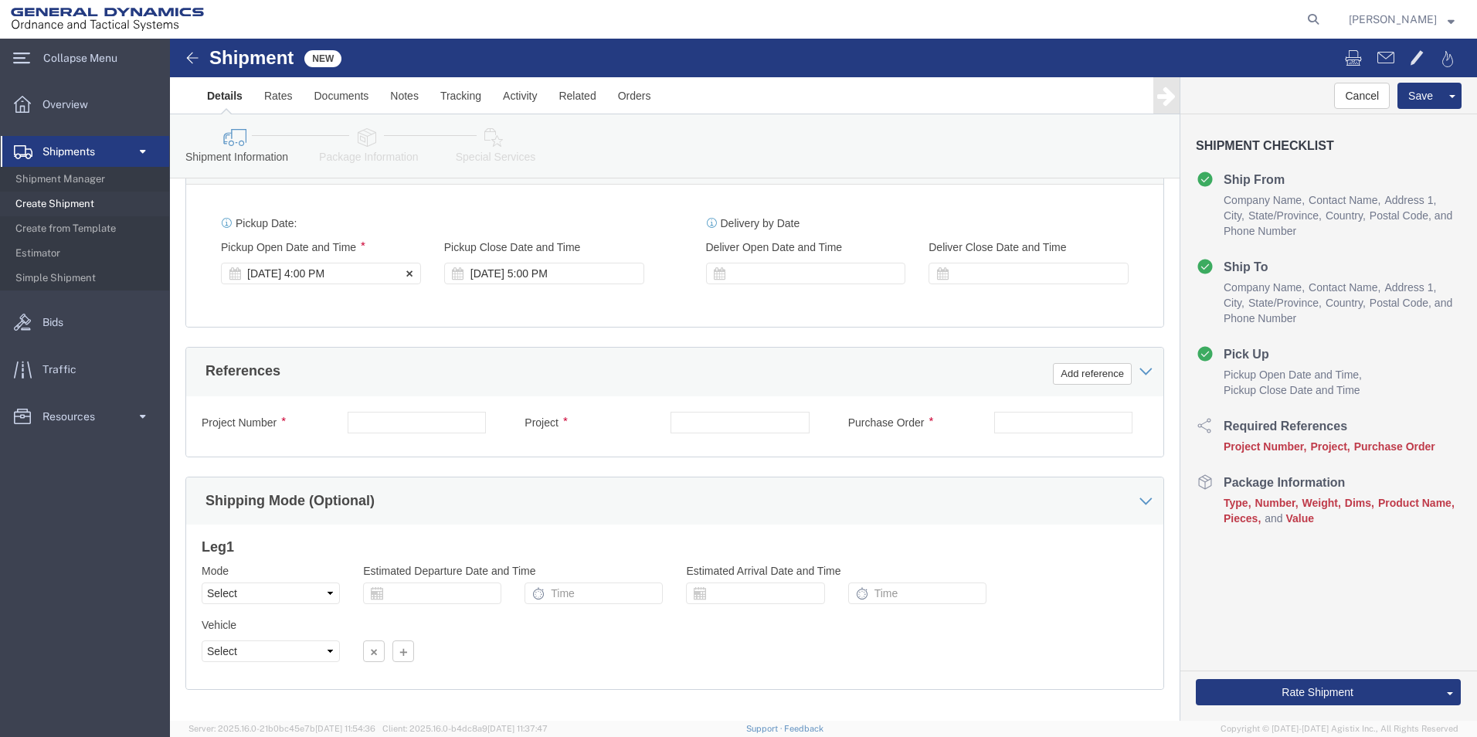
click div "[DATE] 4:00 PM"
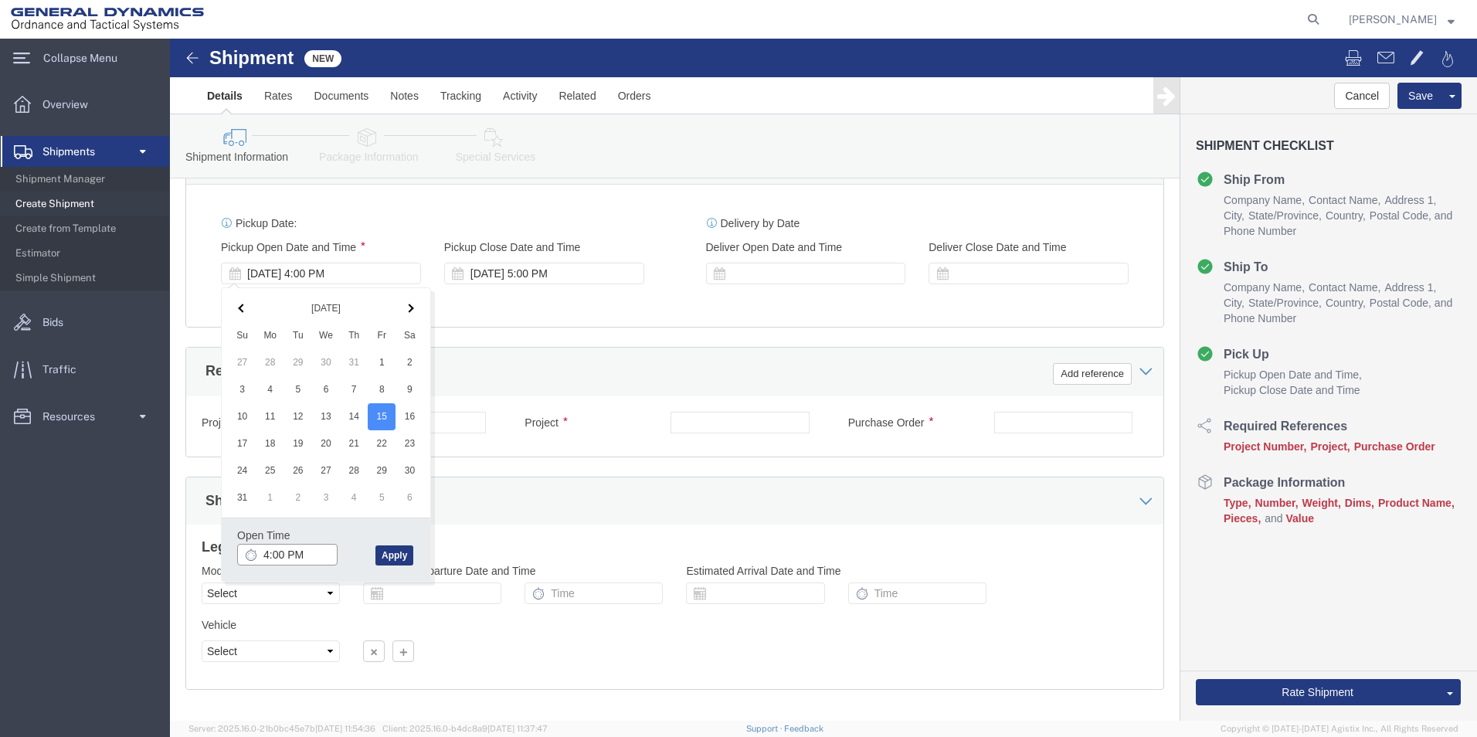
click input "4:00 PM"
type input "7:00 am"
click button "Apply"
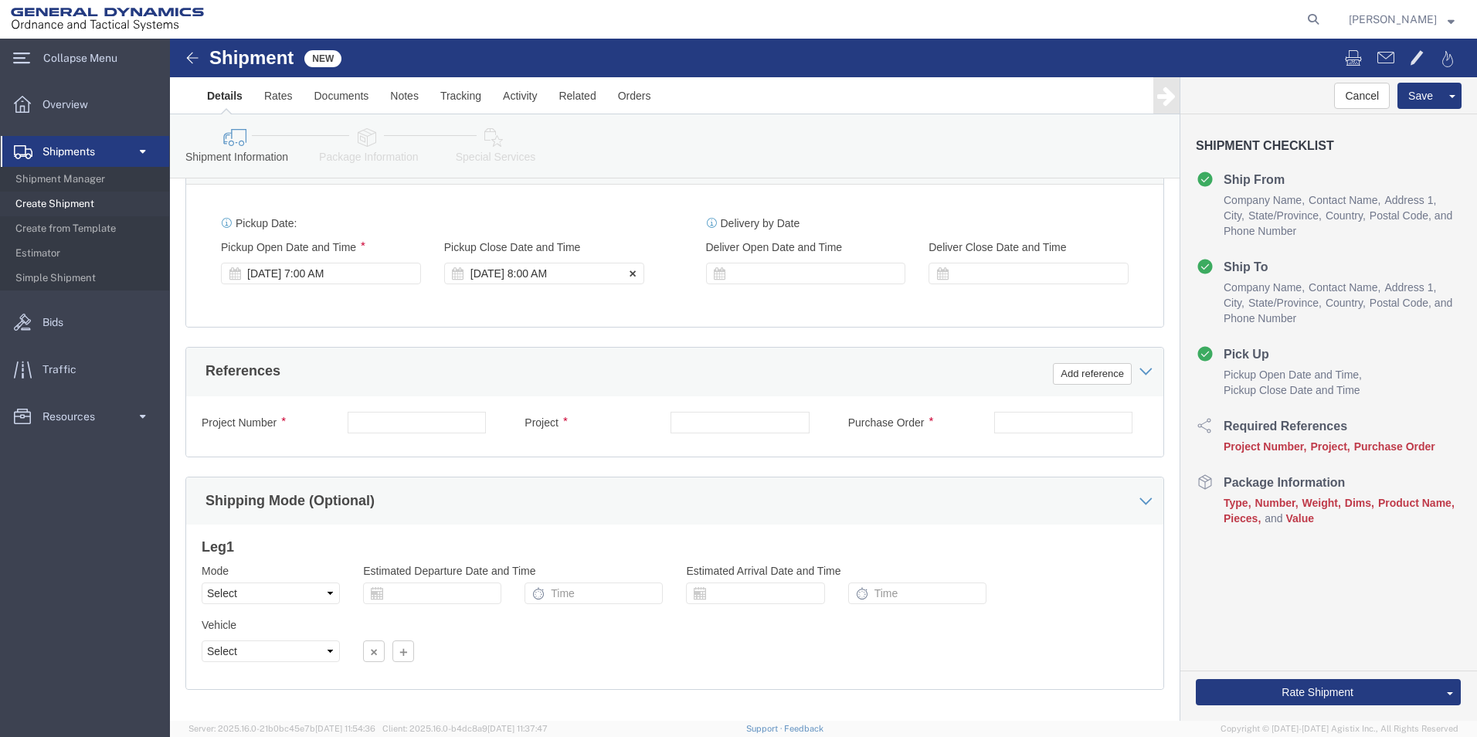
click div "[DATE] 8:00 AM"
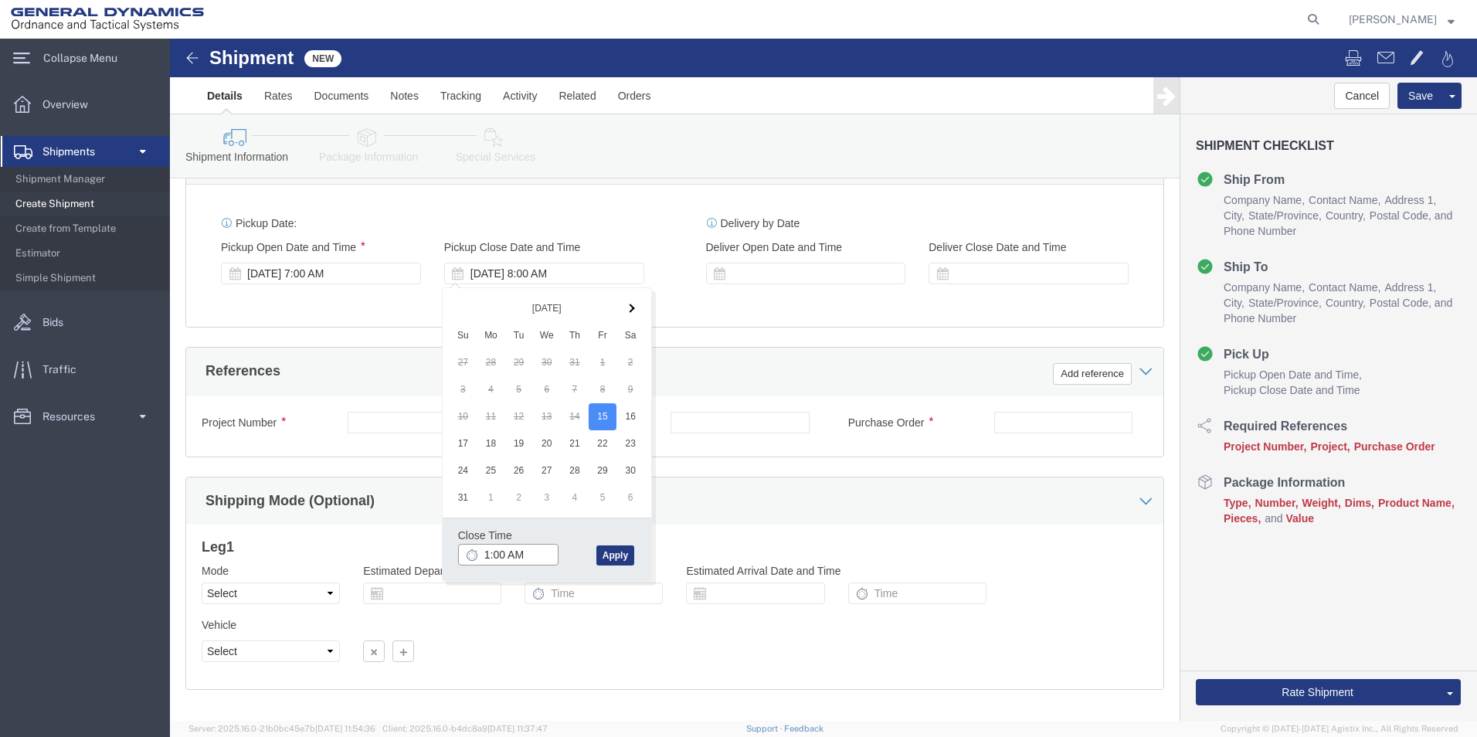
type input "11:00 AM"
click button "Apply"
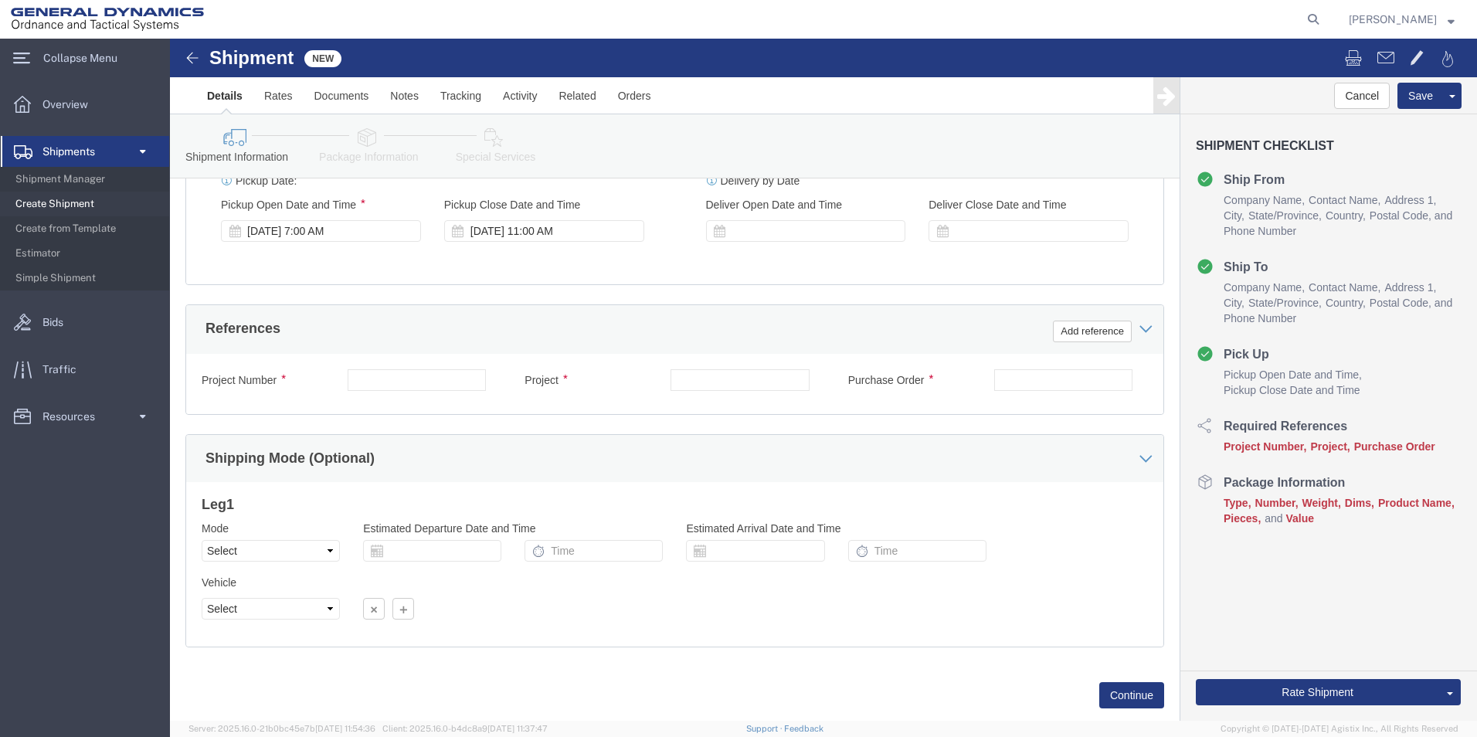
scroll to position [644, 0]
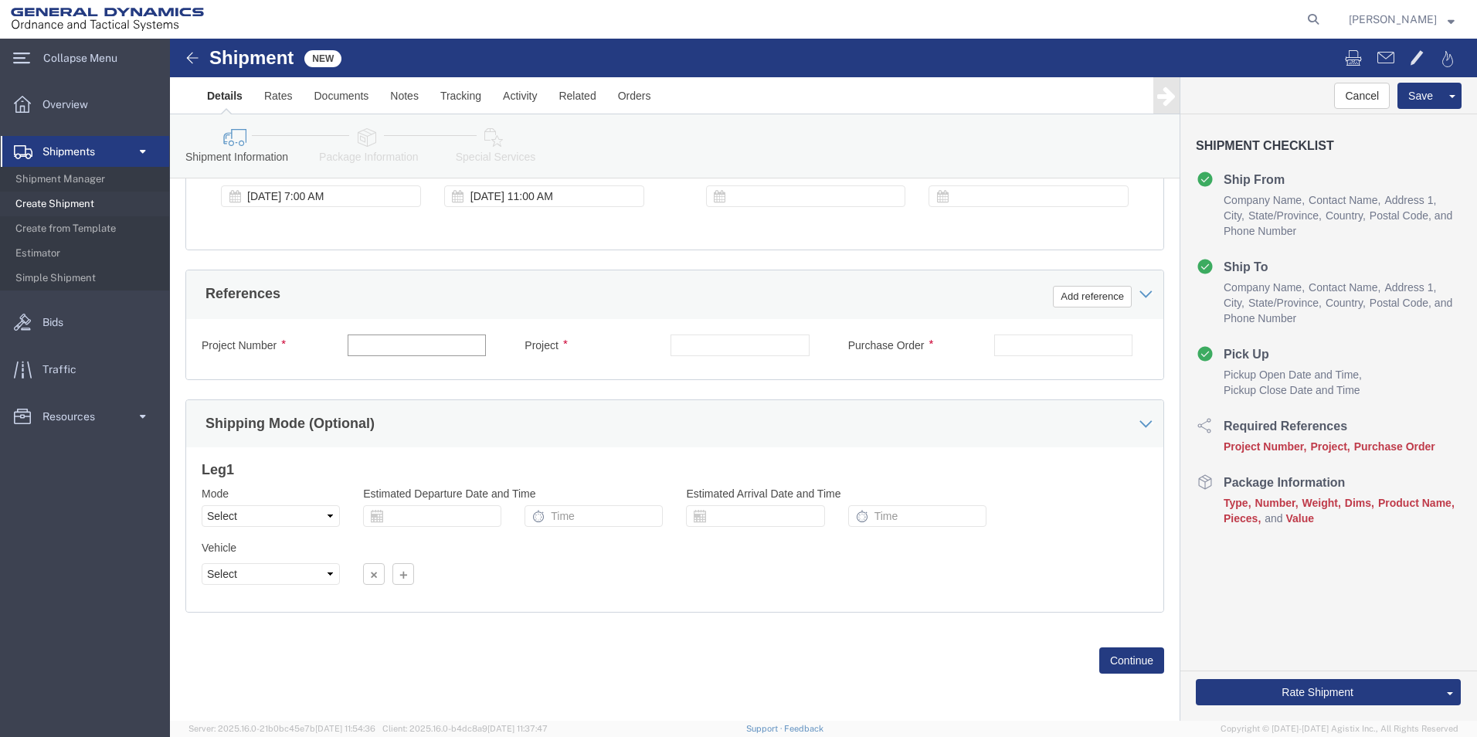
click input "text"
type input "n/a"
click input "text"
type input "n/a"
click input "text"
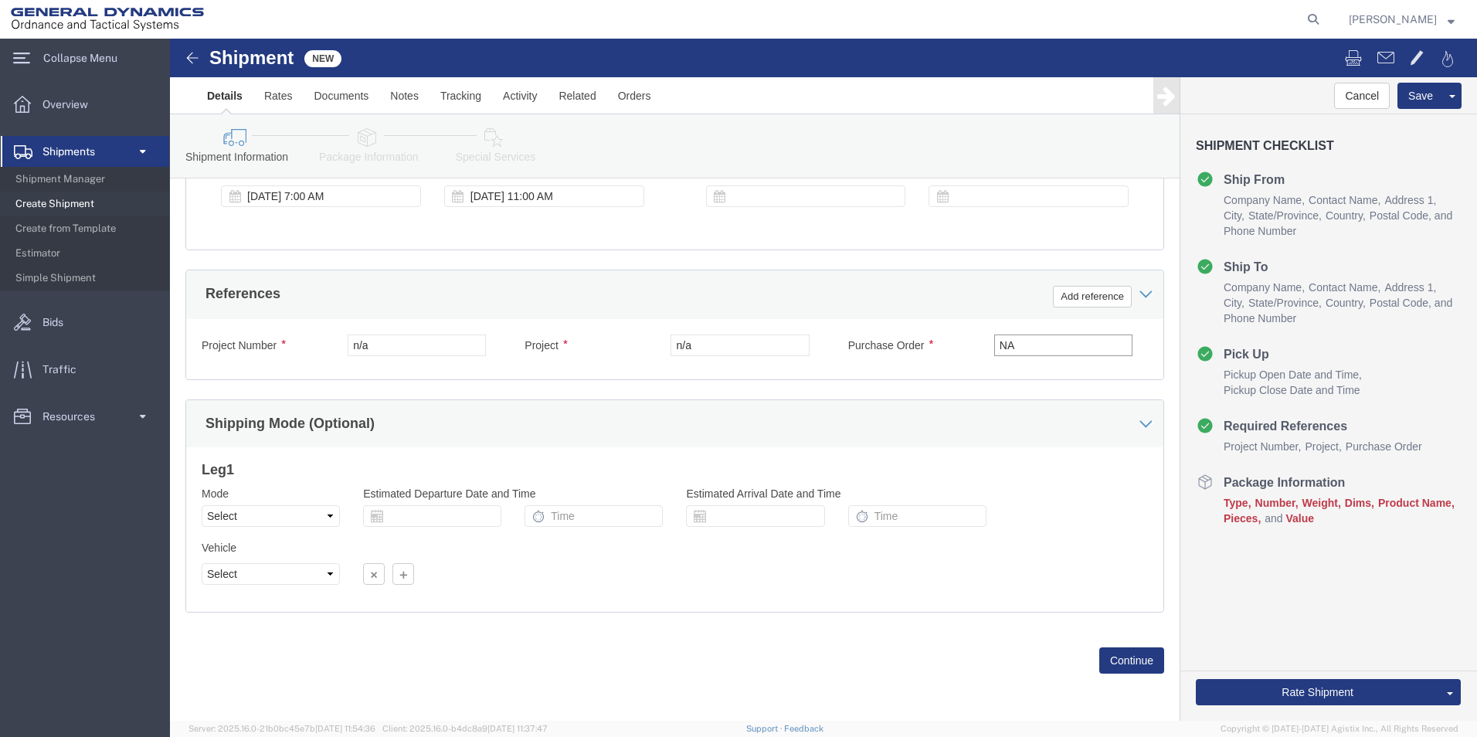
type input "N"
type input "n/a"
click button "Continue"
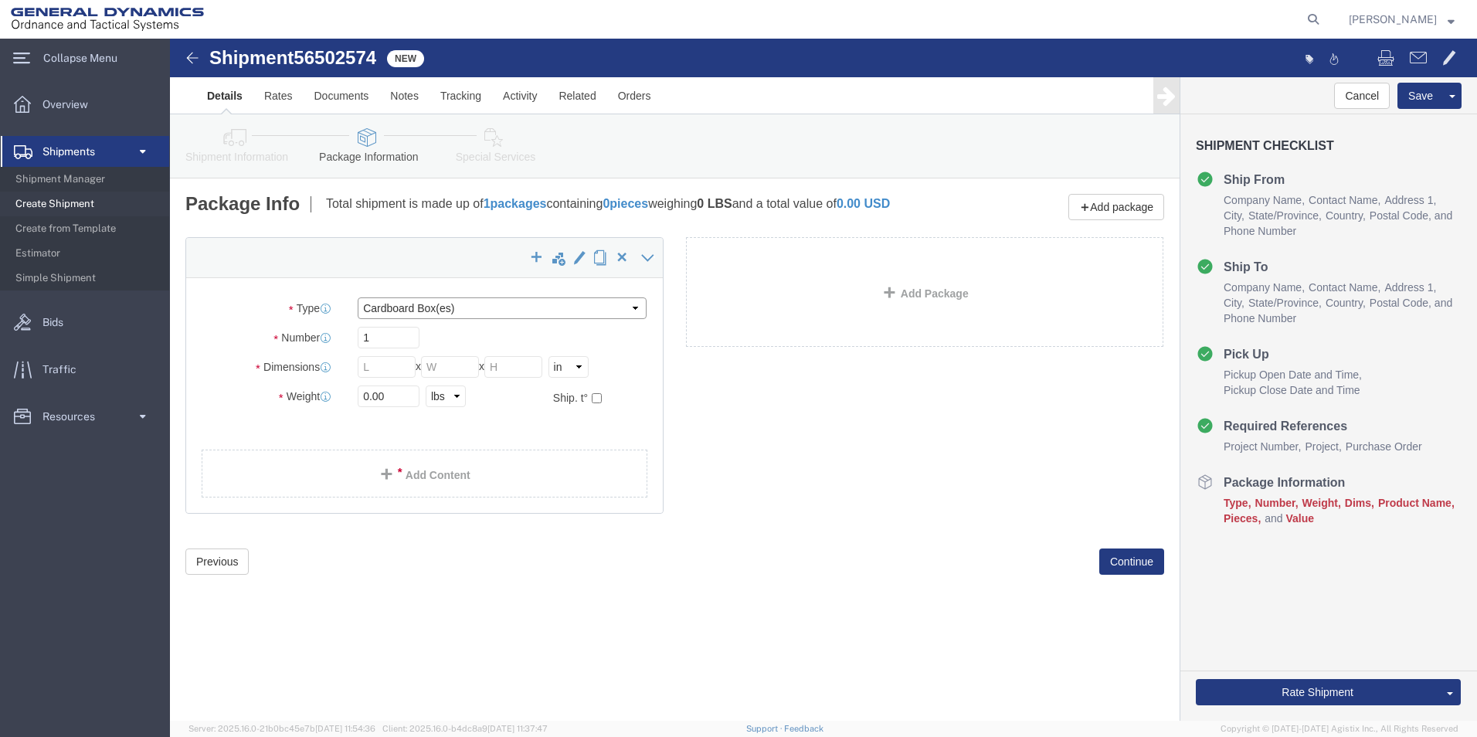
click select "Select Bale(s) Basket(s) Bolt(s) Bottle(s) Buckets Bulk Bundle(s) Can(s) Cardbo…"
select select "ENV"
click select "Select Bale(s) Basket(s) Bolt(s) Bottle(s) Buckets Bulk Bundle(s) Can(s) Cardbo…"
type input "9.50"
type input "12.50"
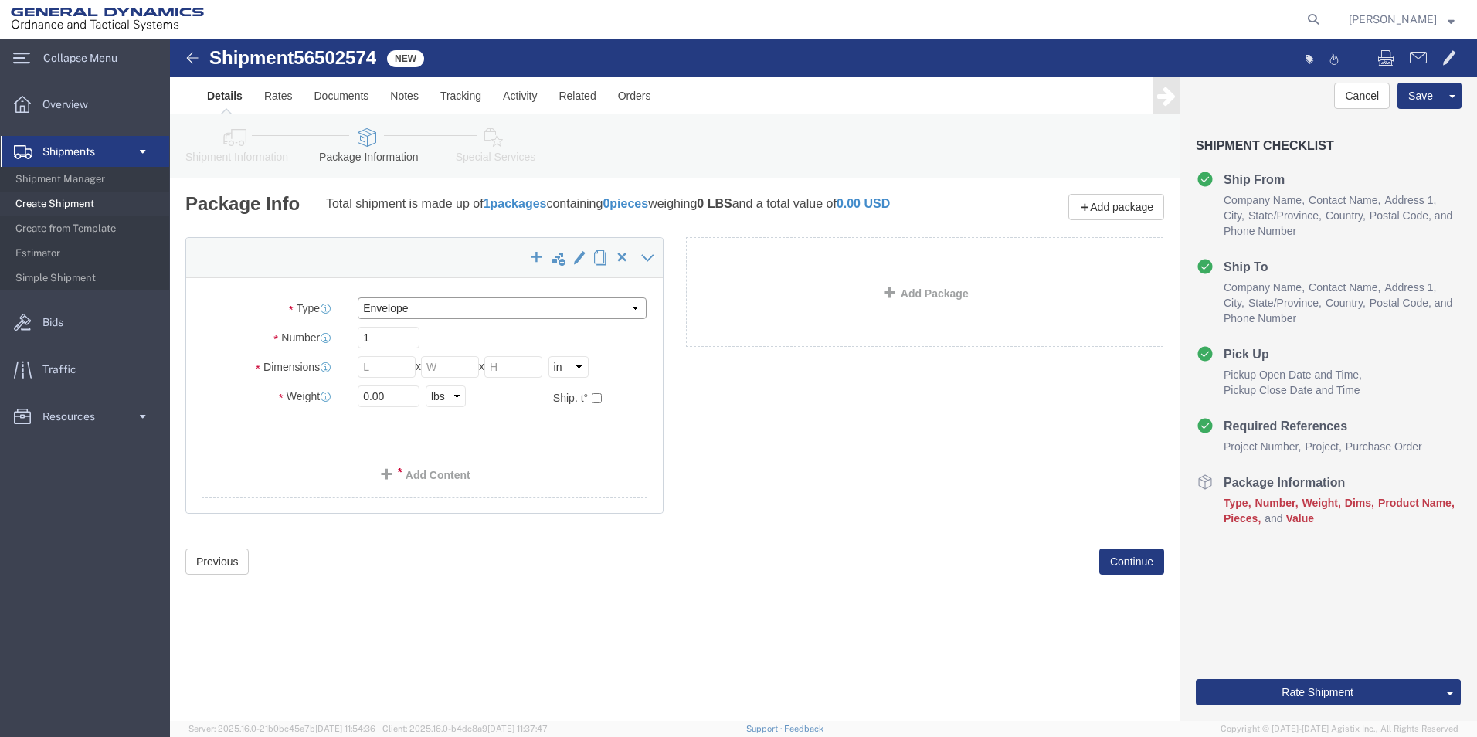
type input "0.25"
type input "1"
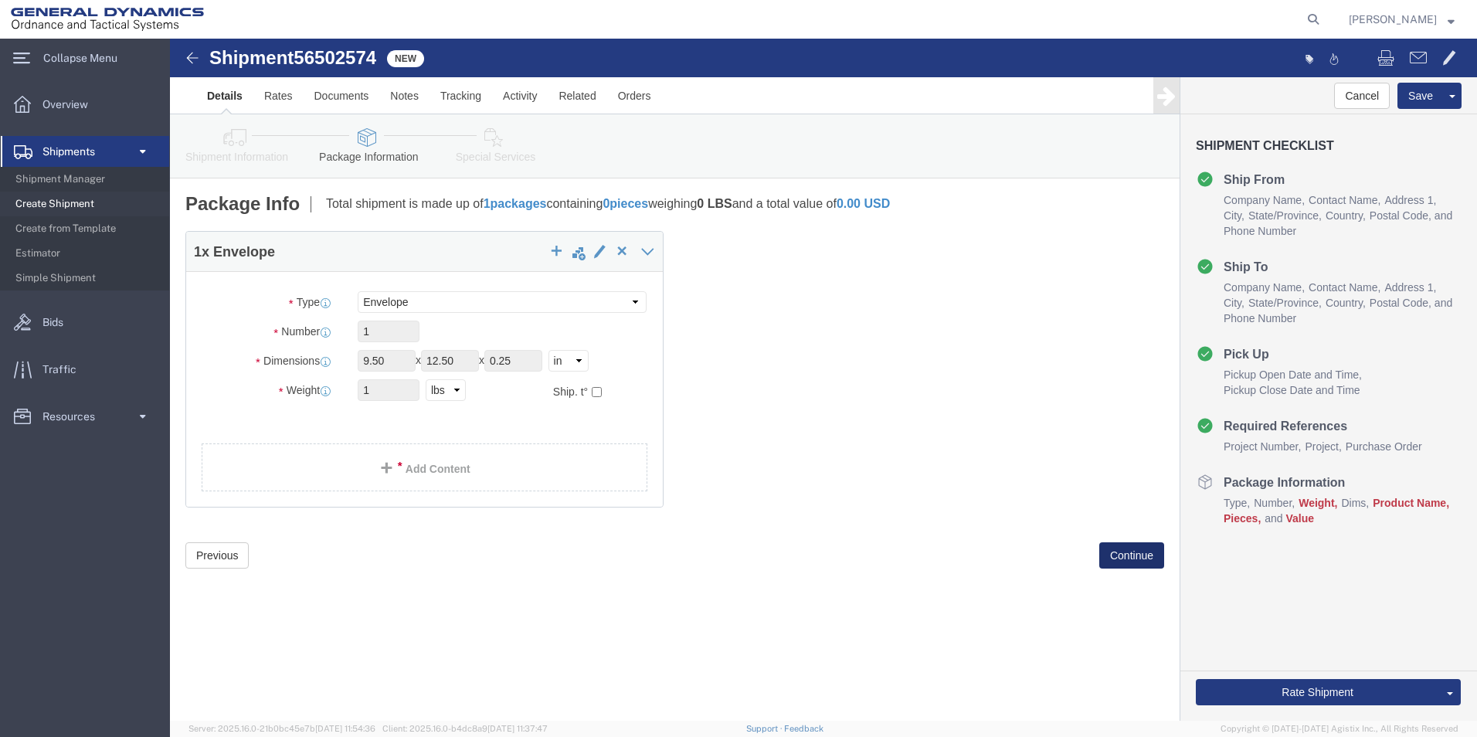
click button "Continue"
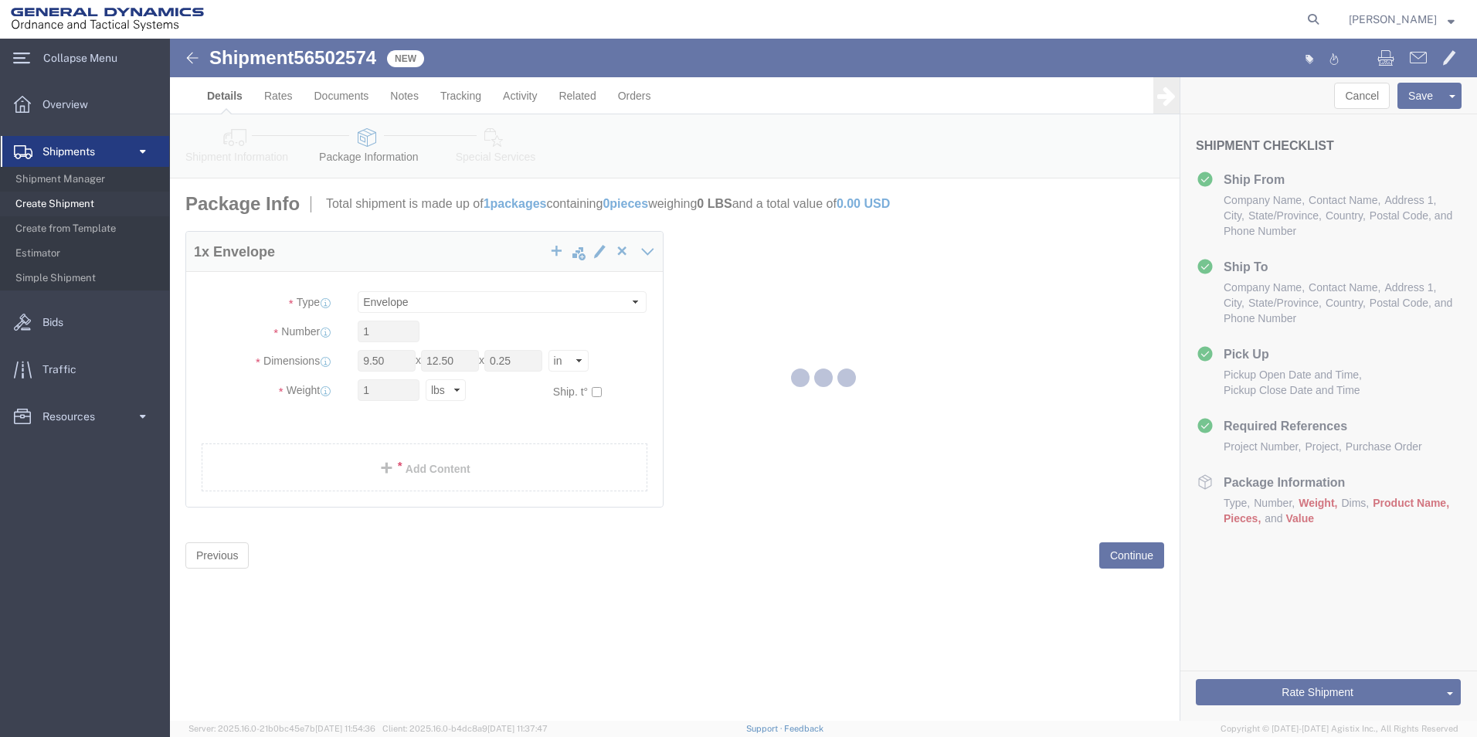
select select
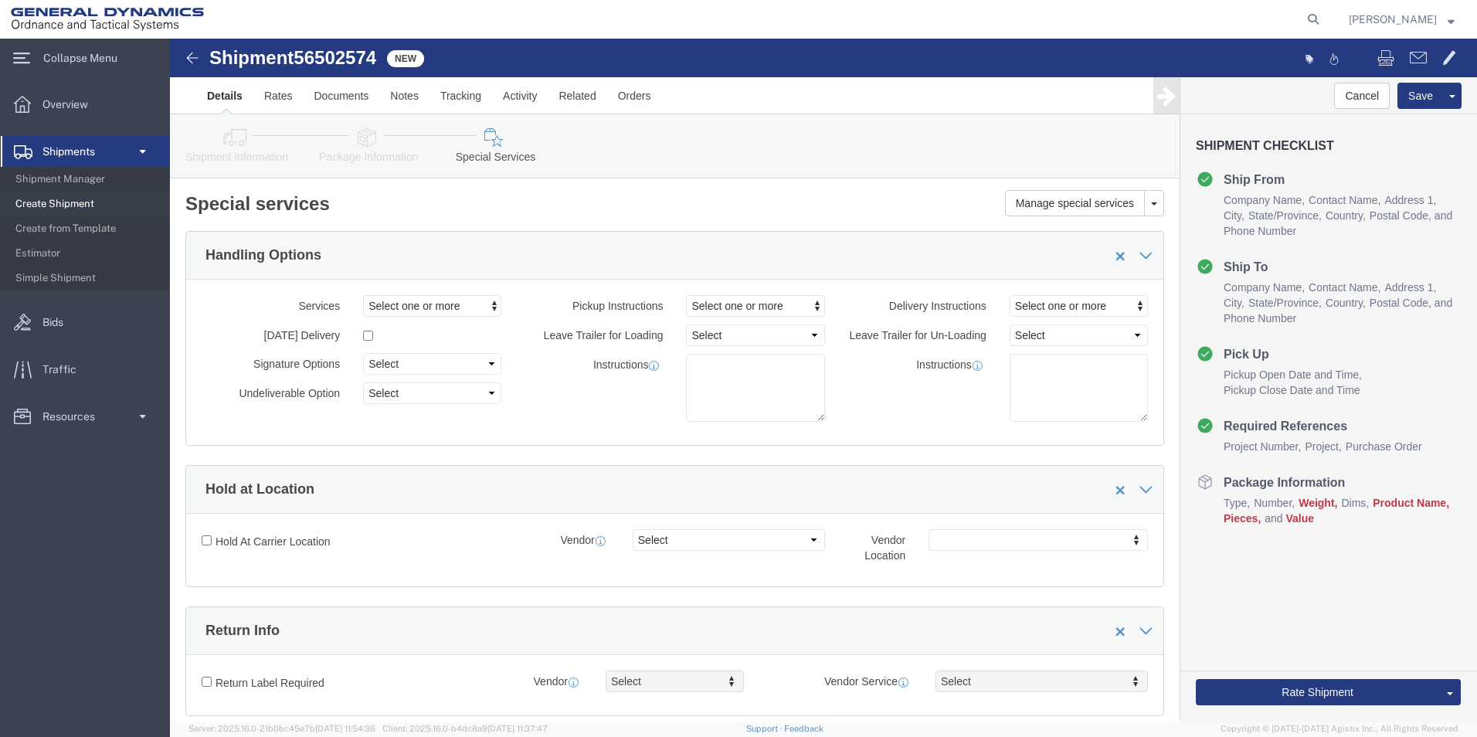
click icon
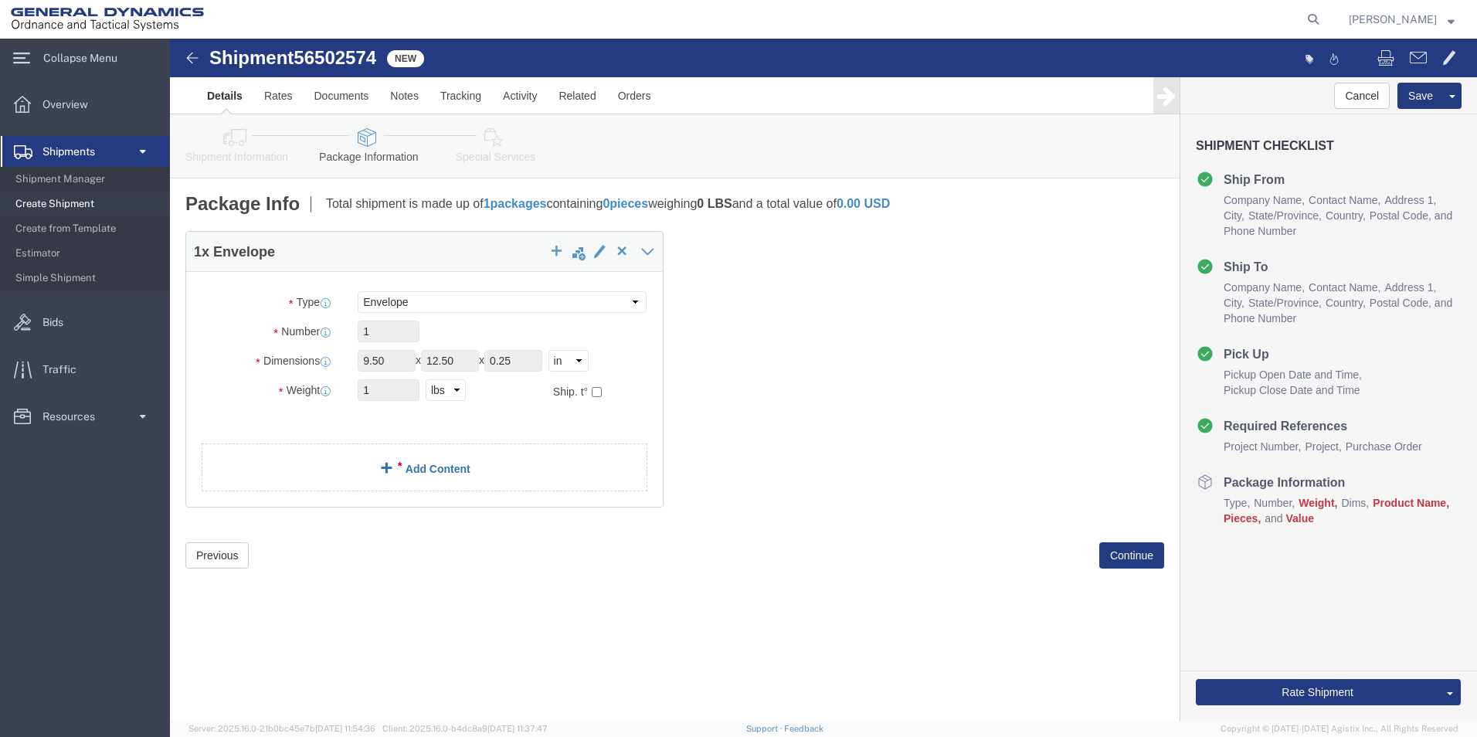
click link "Add Content"
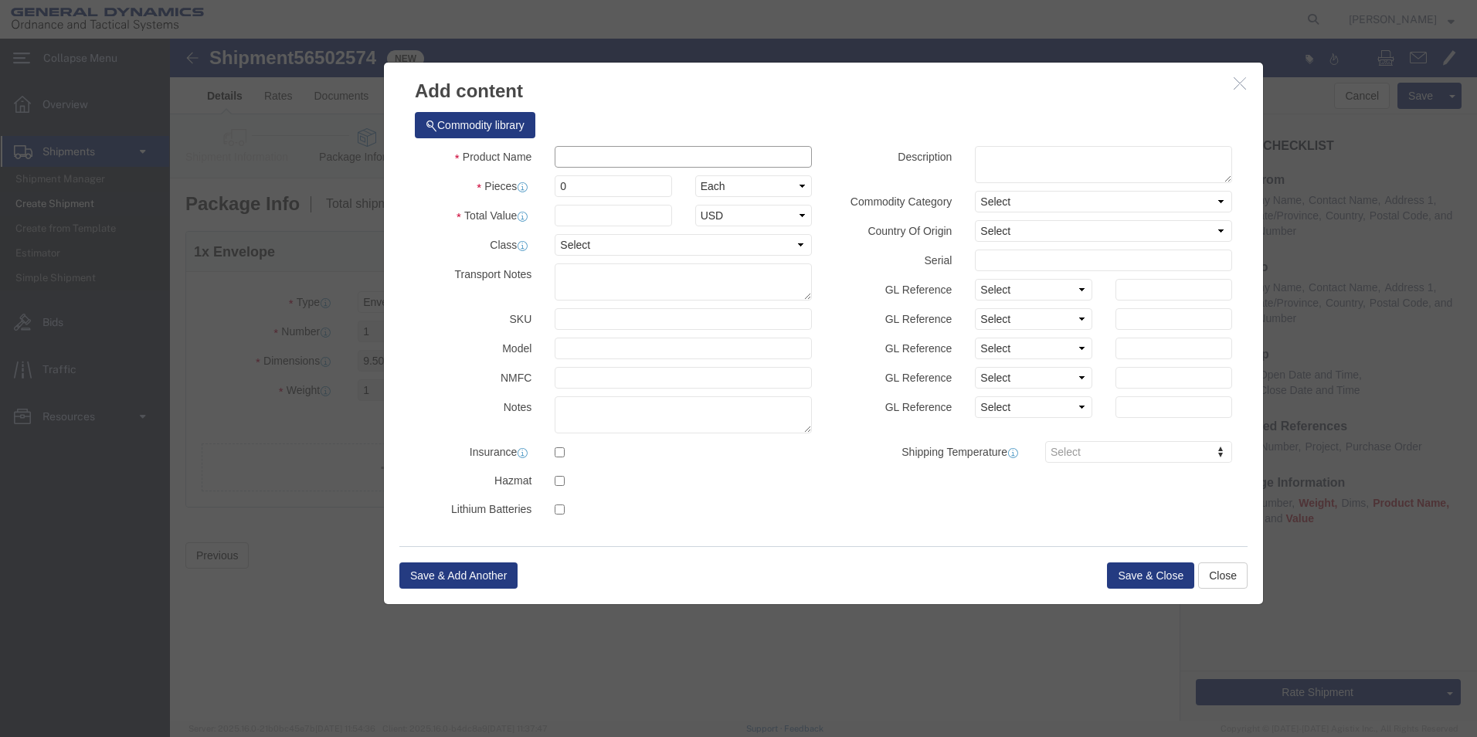
click input "text"
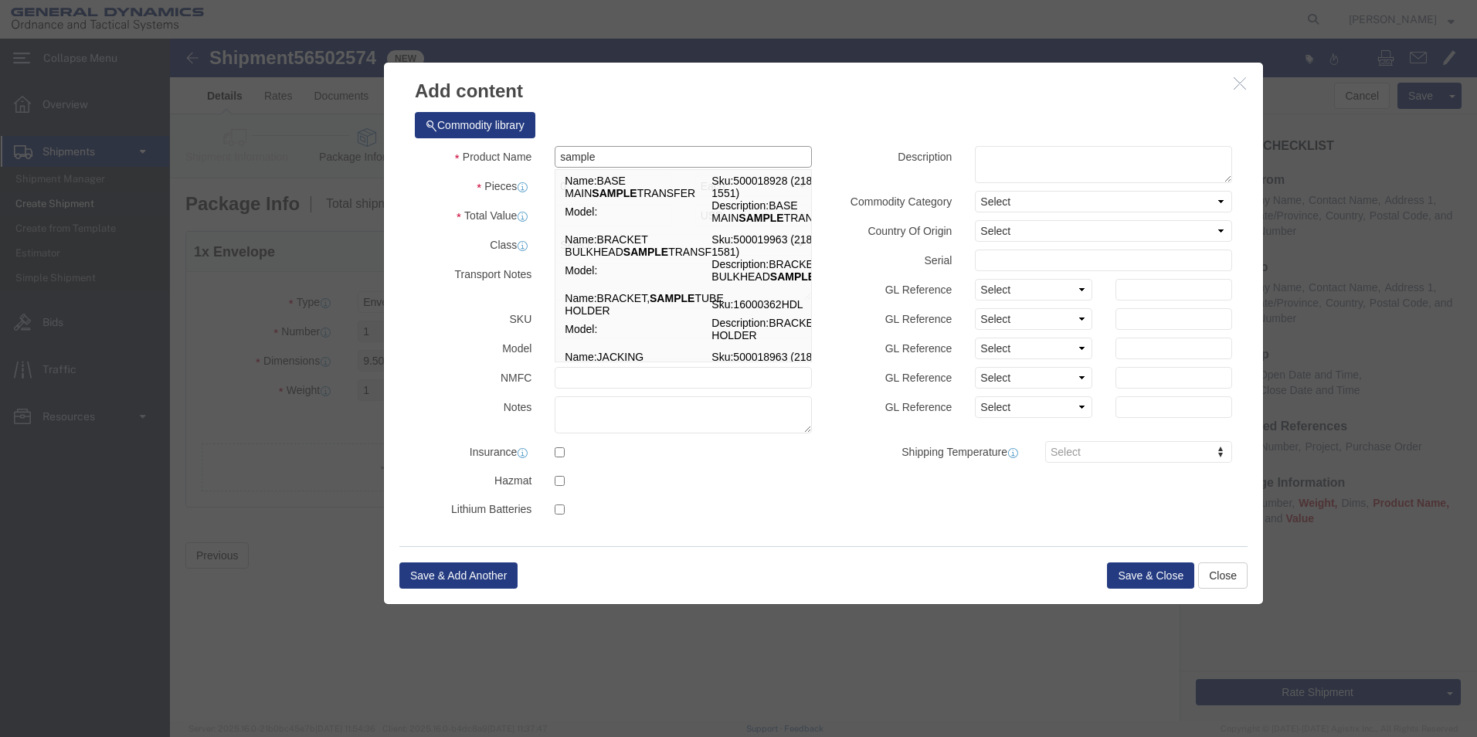
type input "sample"
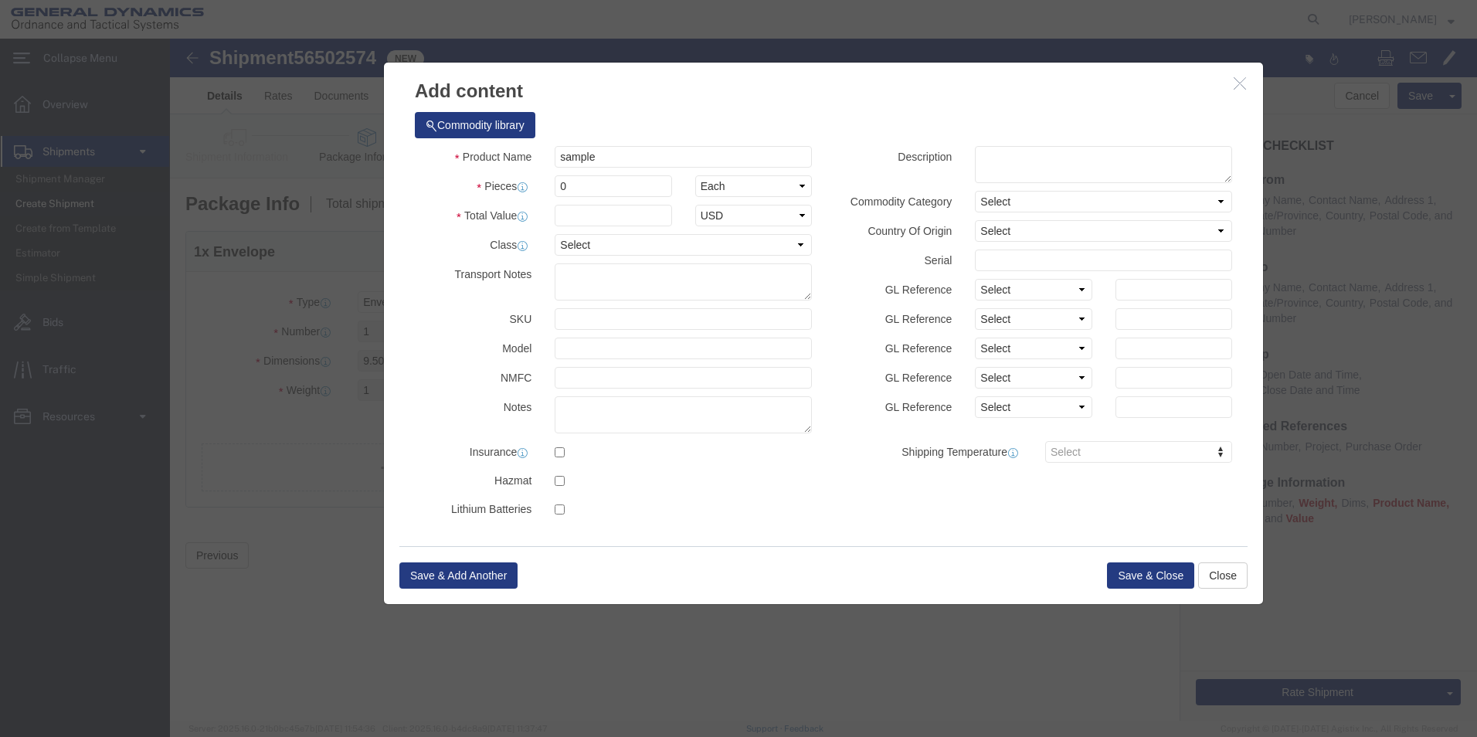
click h3 "Add content"
click input "0"
type input "0"
type input "1"
click input "text"
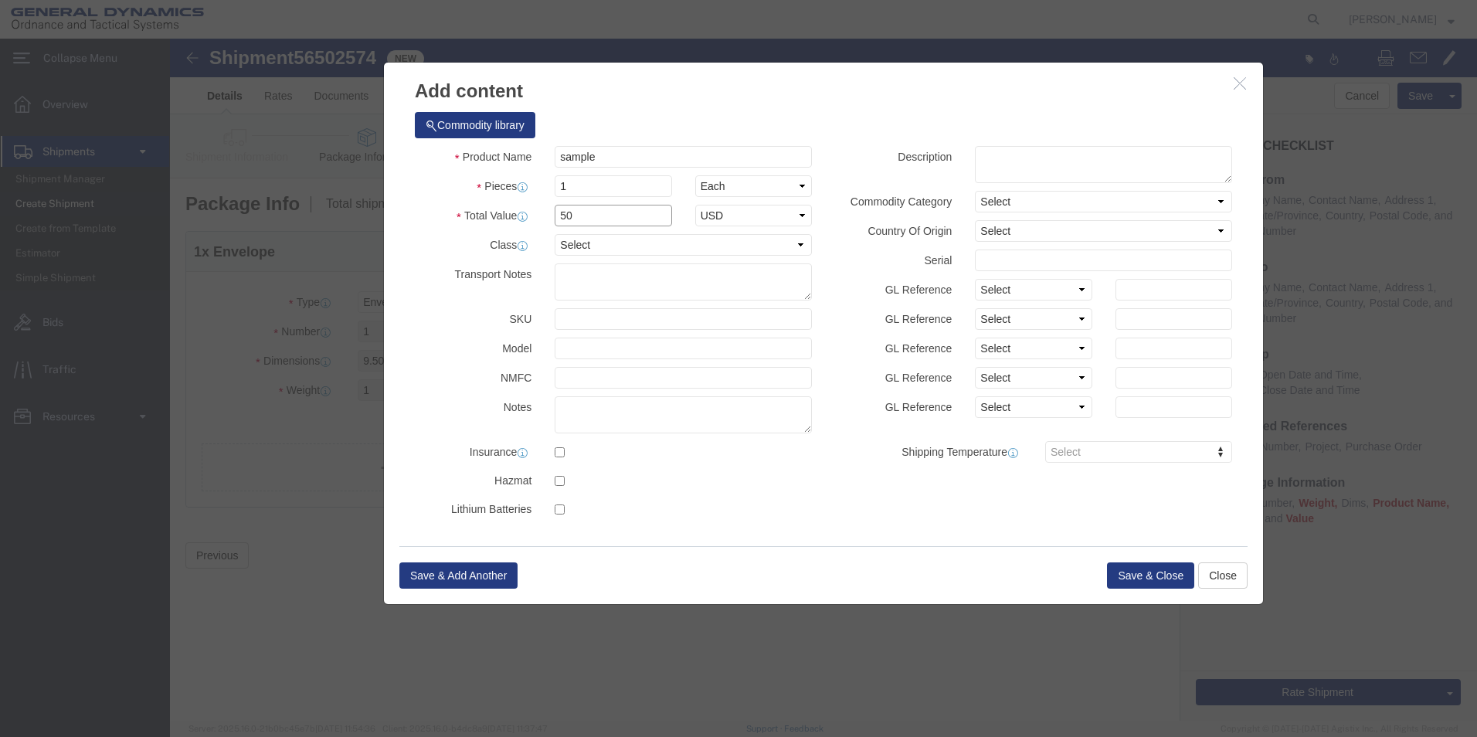
type input "50"
click select "Select 50 55 60 65 70 85 92.5 100 125 175 250 300 400"
select select "50"
click select "Select 50 55 60 65 70 85 92.5 100 125 175 250 300 400"
drag, startPoint x: 425, startPoint y: 180, endPoint x: 382, endPoint y: 176, distance: 43.4
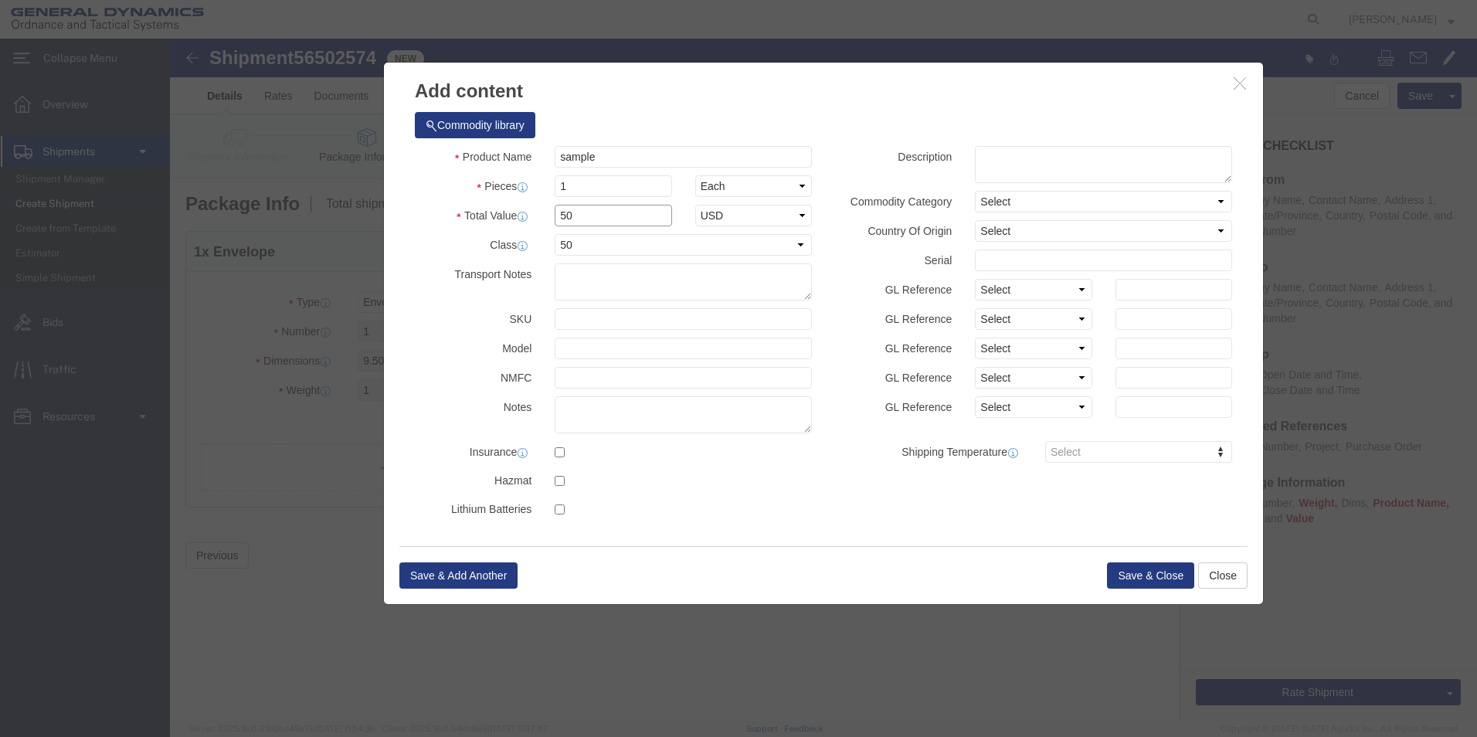
click div "50"
click div "Commodity library Product Name sample sample Pieces 1 Select Bag Barrels 100Boa…"
click button "Save & Close"
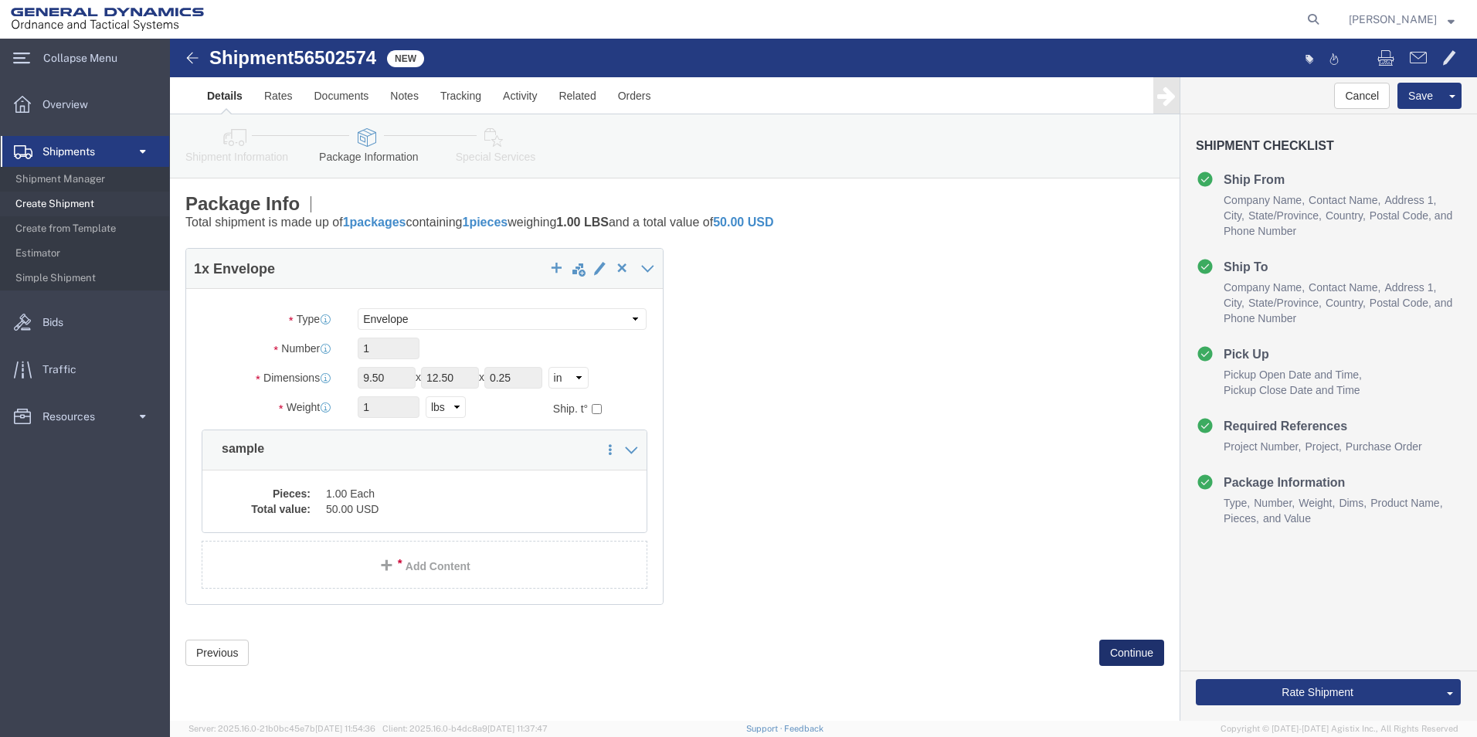
click button "Continue"
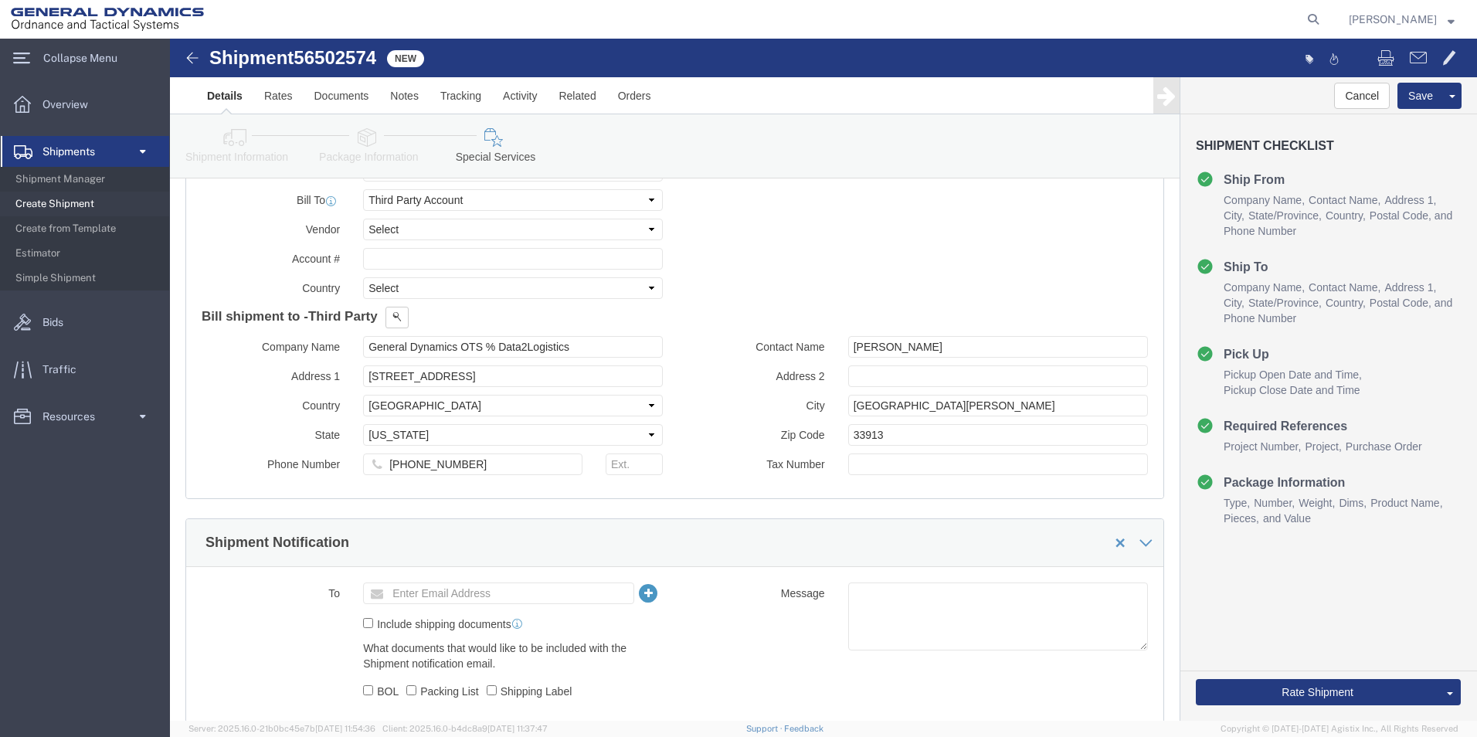
scroll to position [833, 0]
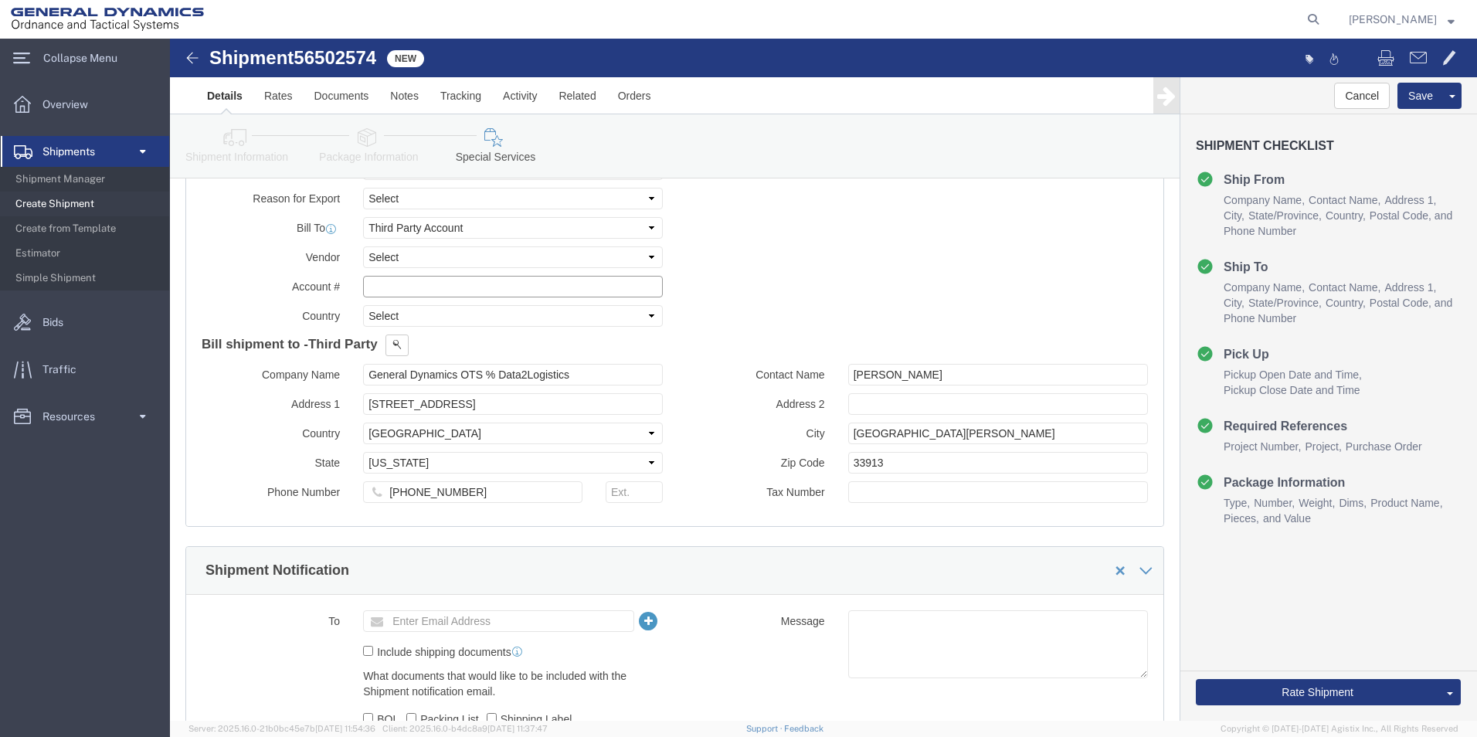
click input "text"
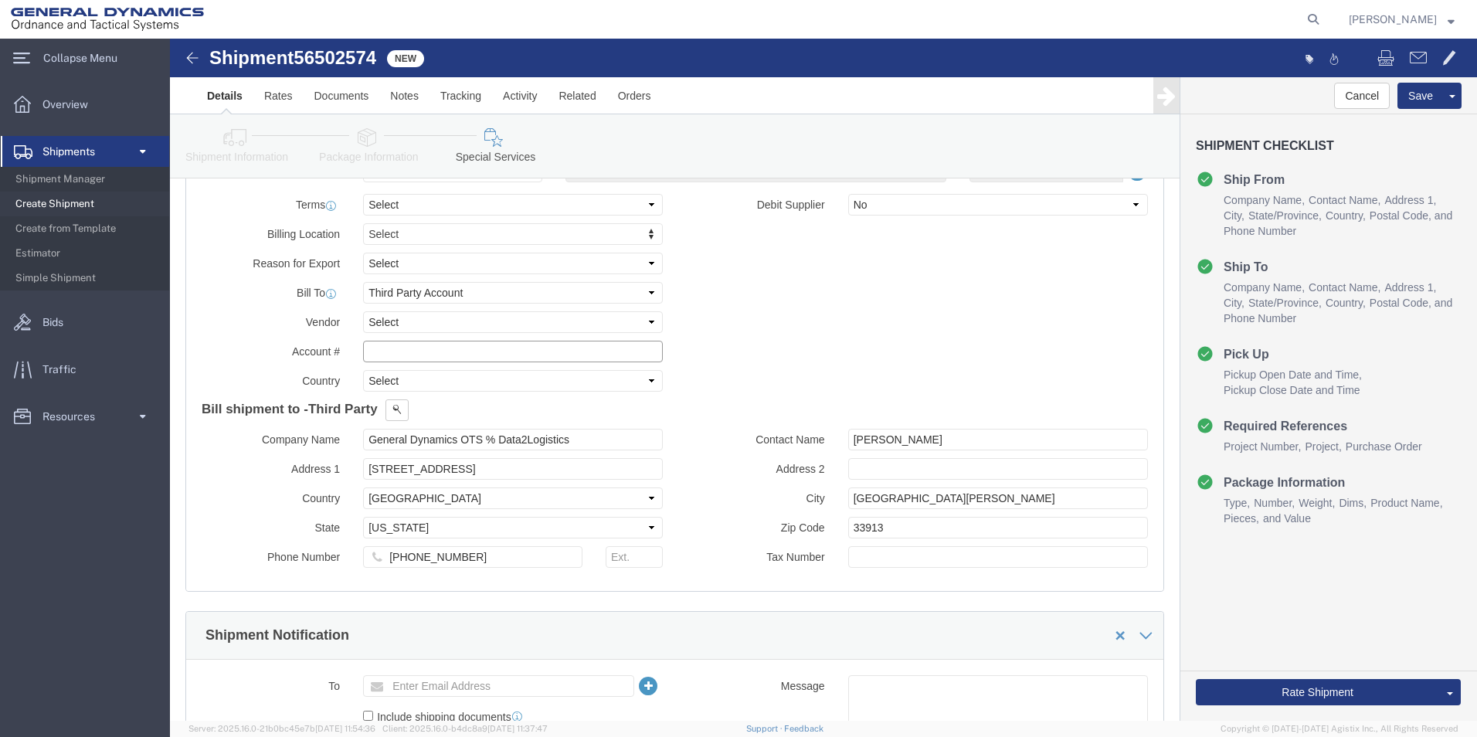
scroll to position [678, 0]
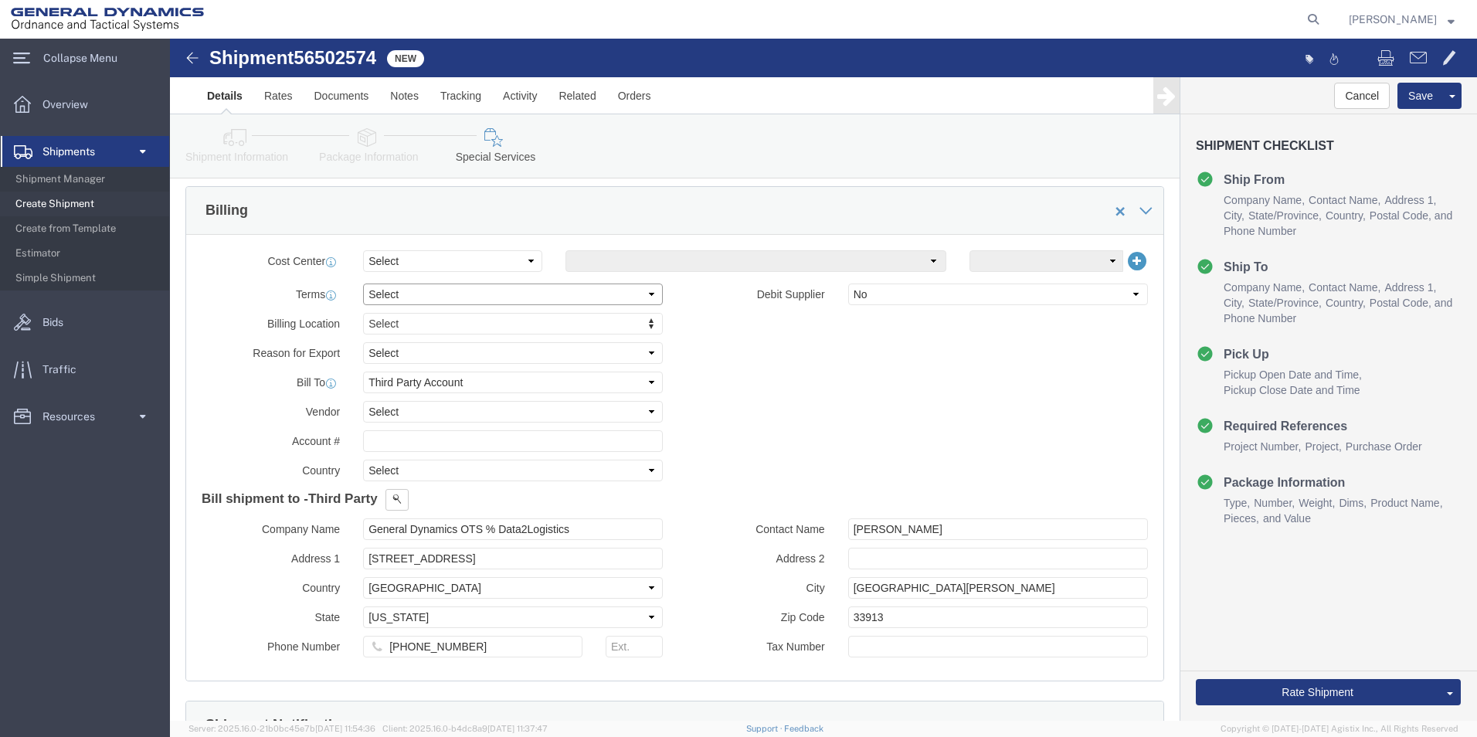
click select "Select Free of Charge Free of Cost NET 30 NET 45 NET 60 See Comment"
click select "Select Buyer Cost Center Department Operations Number Order Number Sales Person"
select select "DEPARTMENT"
click select "Select Buyer Cost Center Department Operations Number Order Number Sales Person"
click select "Select [GEOGRAPHIC_DATA] [GEOGRAPHIC_DATA] [GEOGRAPHIC_DATA] [GEOGRAPHIC_DATA] …"
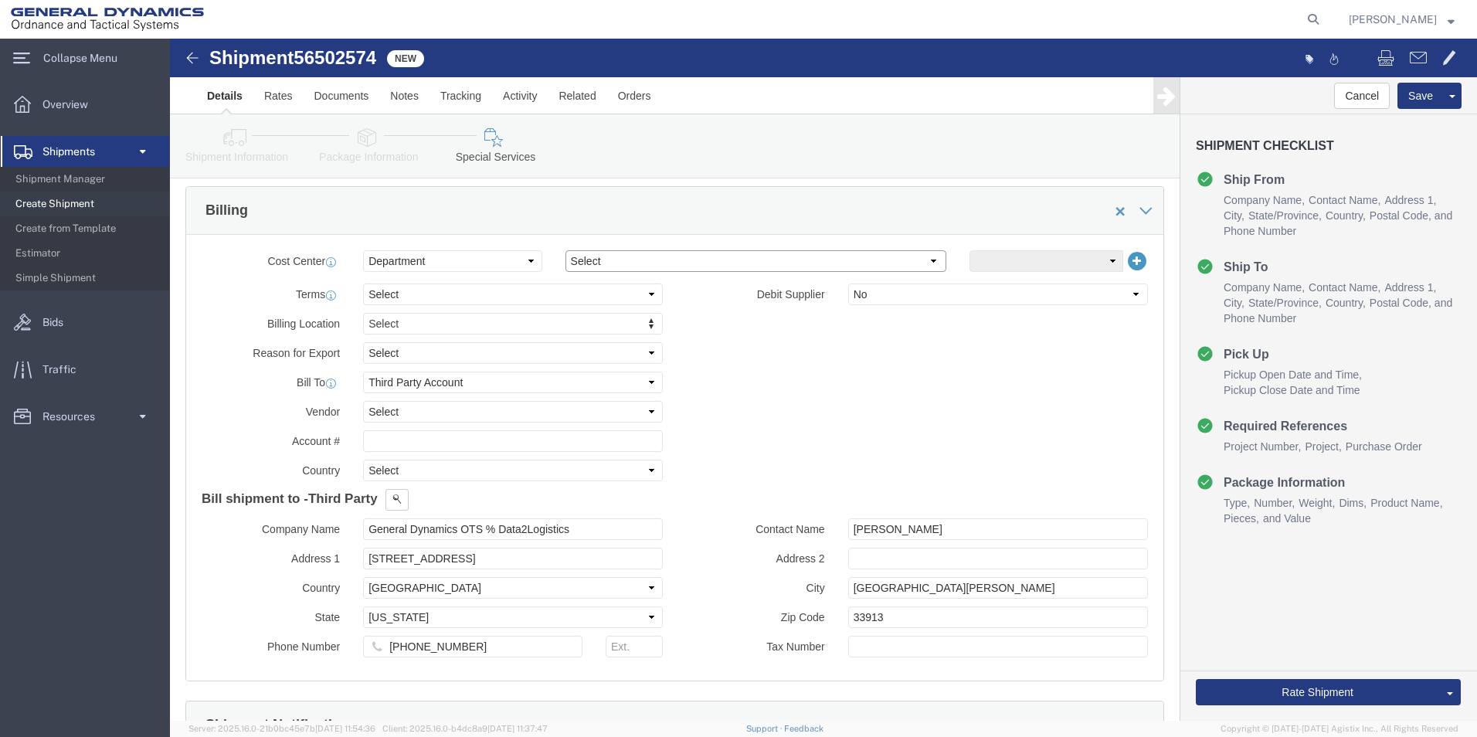
select select "1923981"
click select "Select [GEOGRAPHIC_DATA] [GEOGRAPHIC_DATA] [GEOGRAPHIC_DATA] [GEOGRAPHIC_DATA] …"
click input "text"
click select "Select DHL FedEx Express UPS"
select select "FedEx Express"
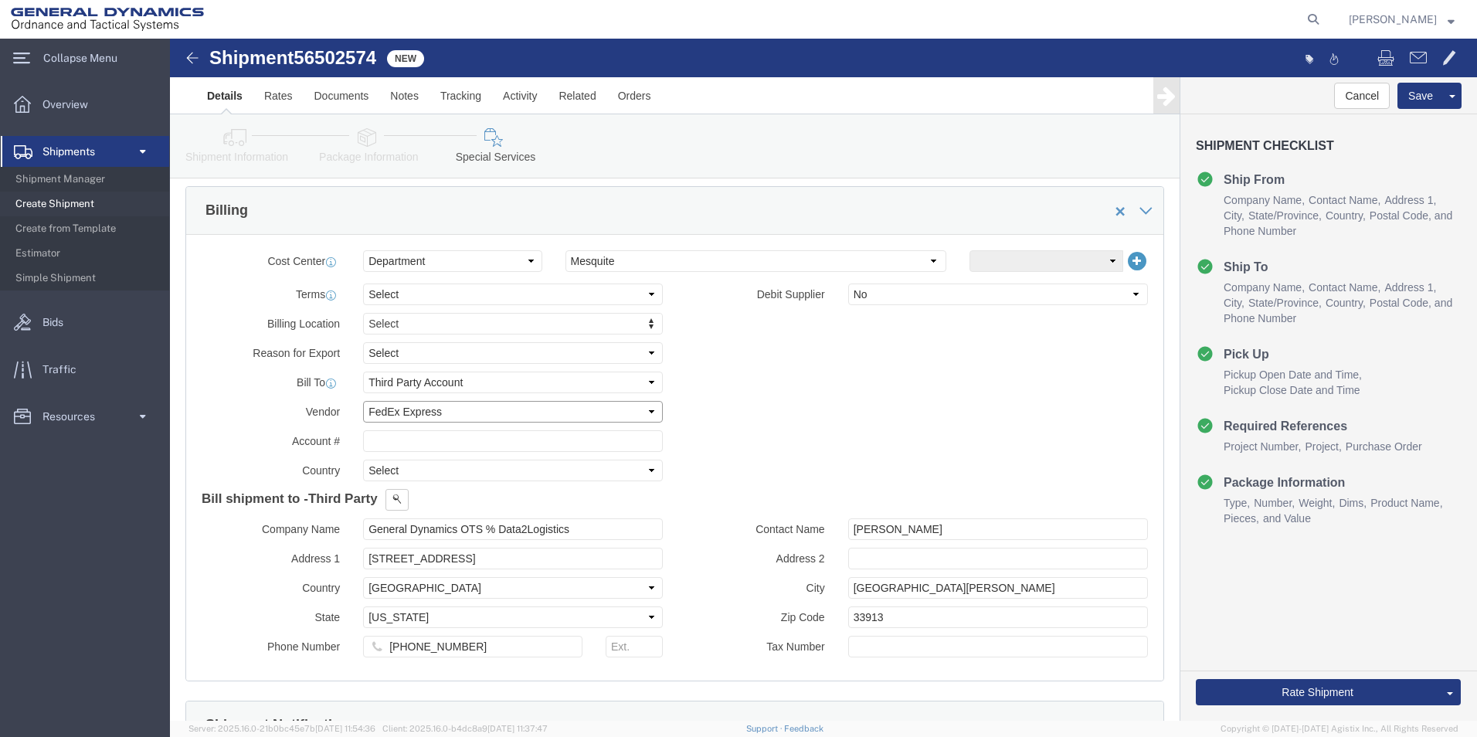
click select "Select DHL FedEx Express UPS"
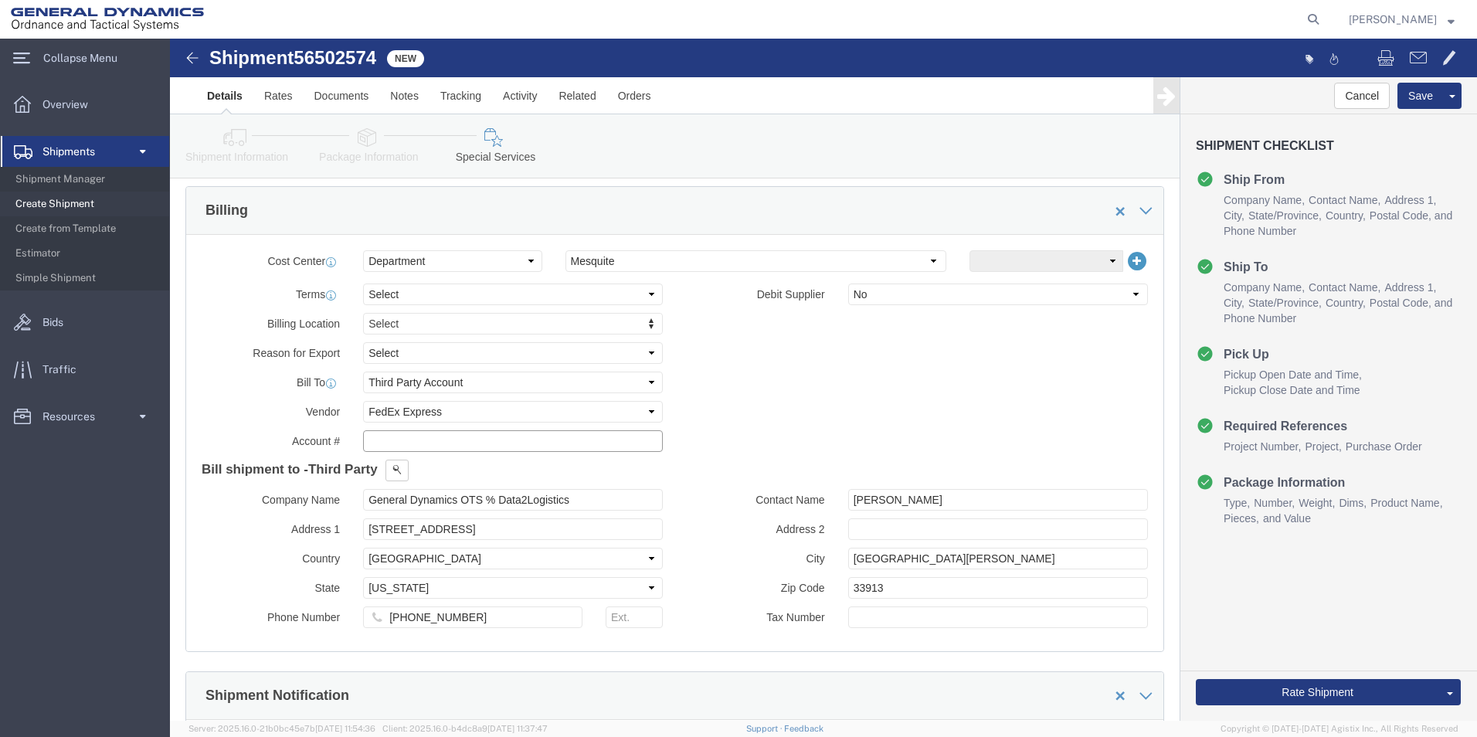
click input "text"
click div "Billing Location Select Select My Profile Location GD-OTS [GEOGRAPHIC_DATA] (Co…"
click input "text"
type input "201518662"
click div "Billing Location Select Select My Profile Location GD-OTS [GEOGRAPHIC_DATA] (Co…"
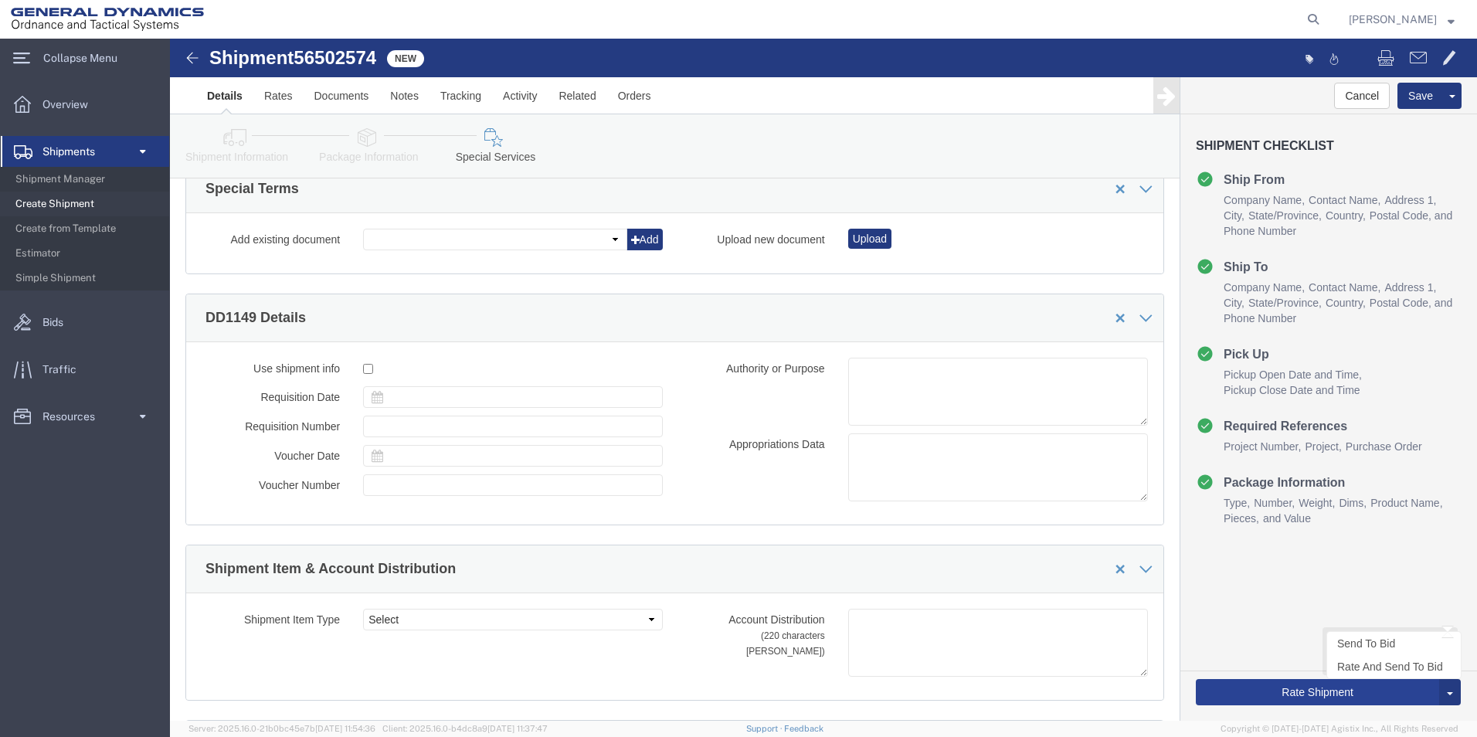
scroll to position [1992, 0]
click button "Rate Shipment"
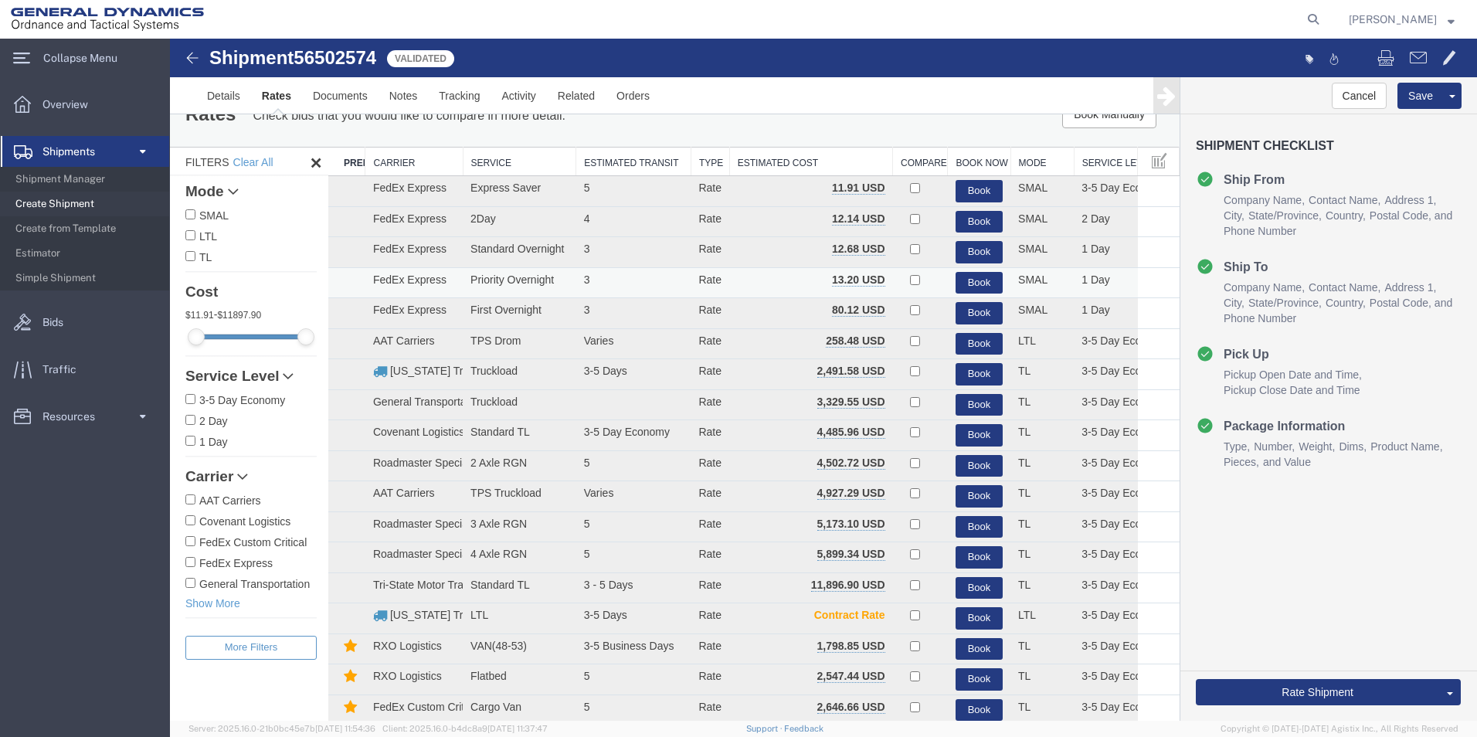
scroll to position [0, 0]
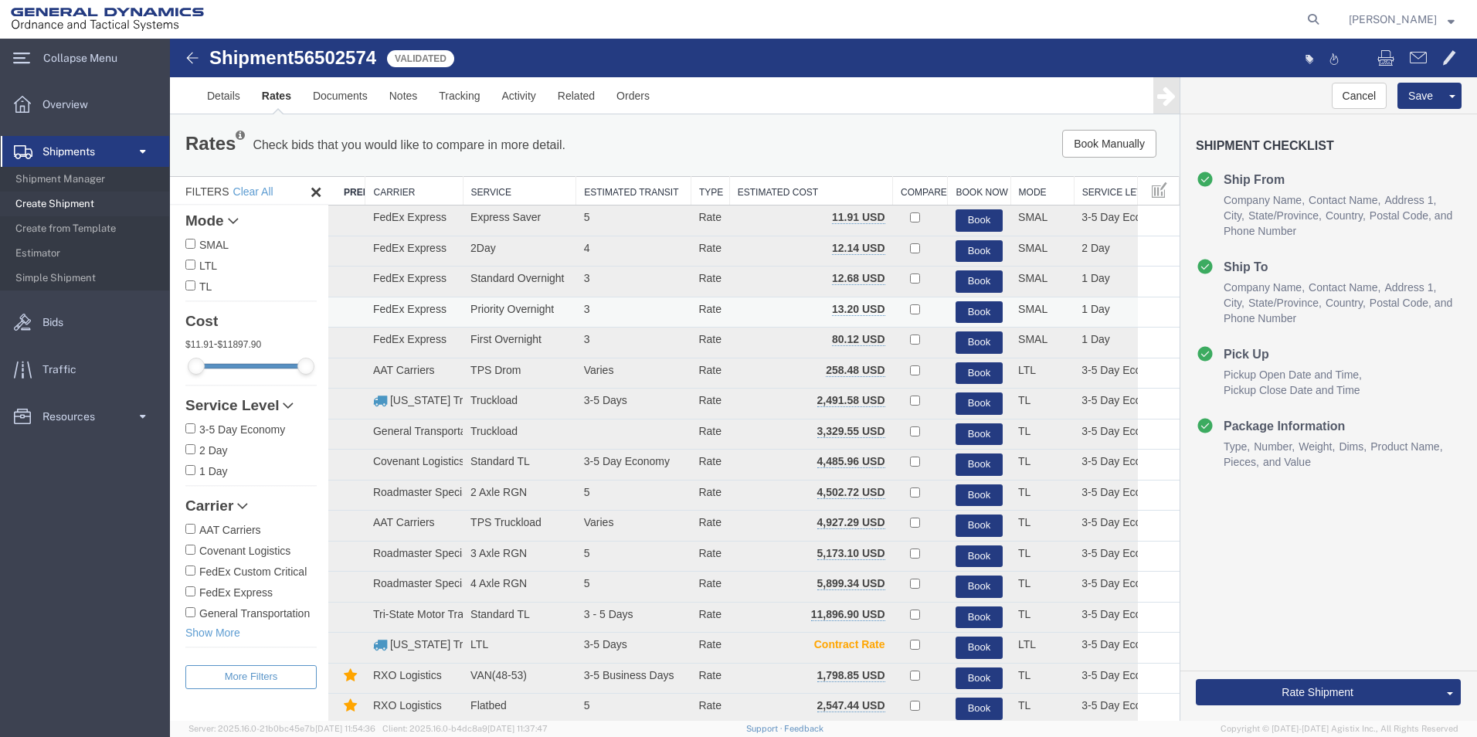
click at [504, 320] on td "Priority Overnight" at bounding box center [520, 312] width 114 height 31
click at [963, 310] on button "Book" at bounding box center [979, 312] width 47 height 22
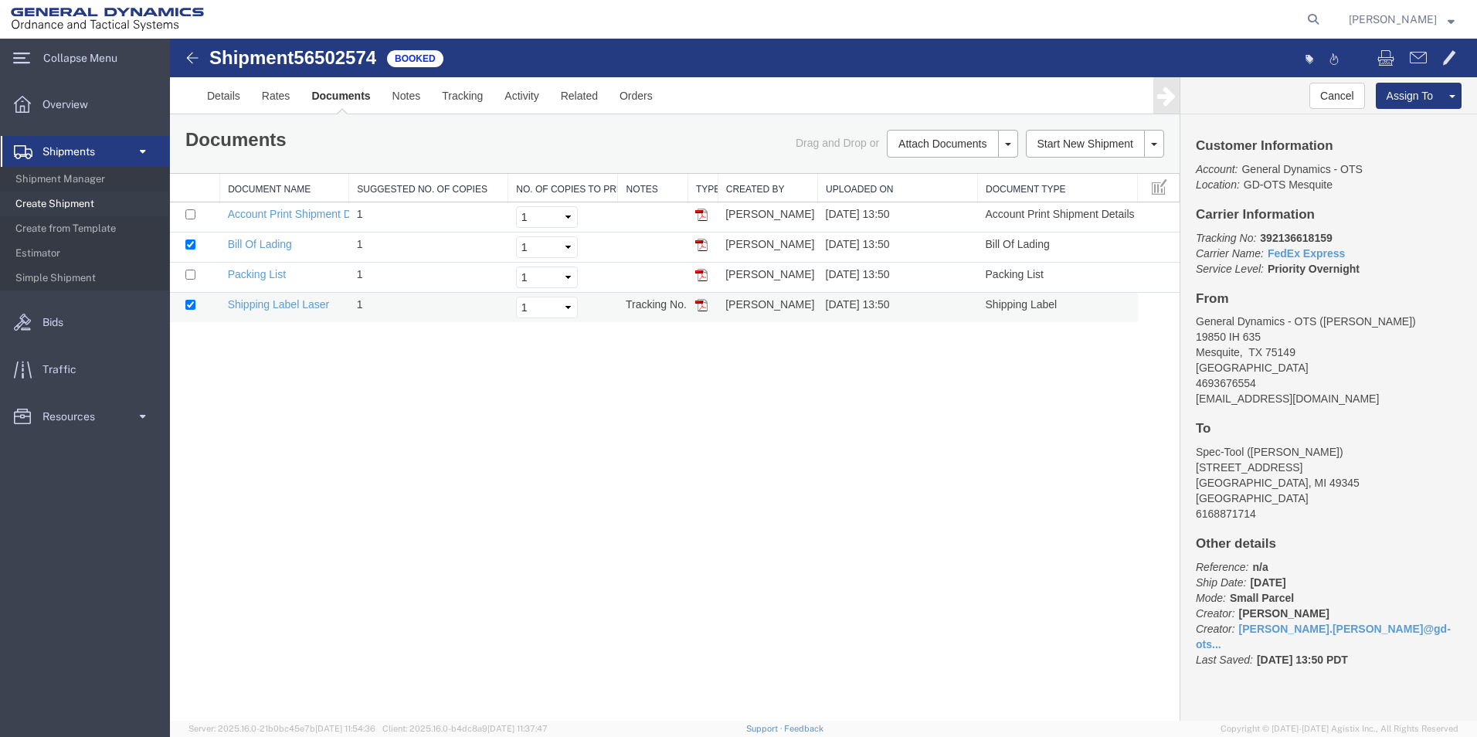
click at [610, 304] on td "Select 1 2 3 4 5" at bounding box center [563, 308] width 110 height 30
click at [698, 308] on img at bounding box center [701, 305] width 12 height 12
click at [230, 91] on link "Details" at bounding box center [223, 95] width 55 height 37
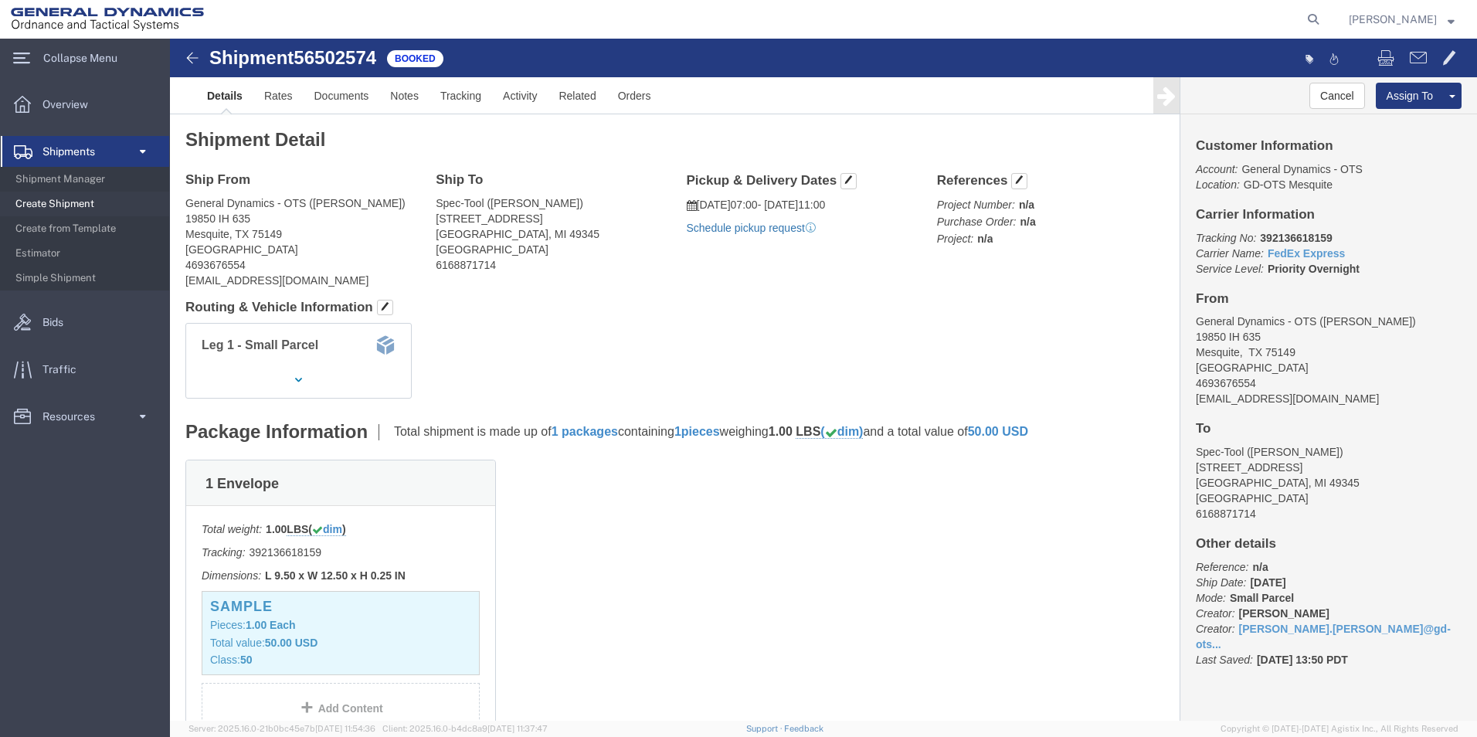
click link "Schedule pickup request"
